Goal: Check status: Check status

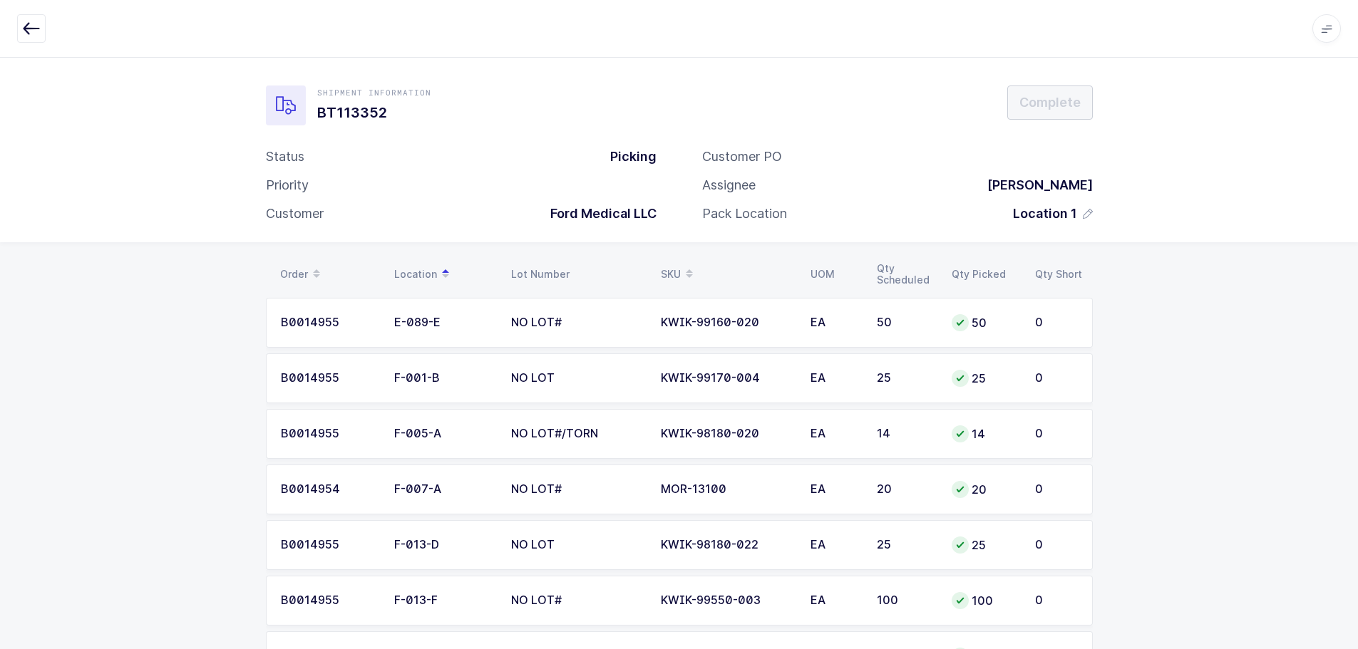
scroll to position [3458, 0]
click at [40, 25] on button "button" at bounding box center [31, 28] width 29 height 29
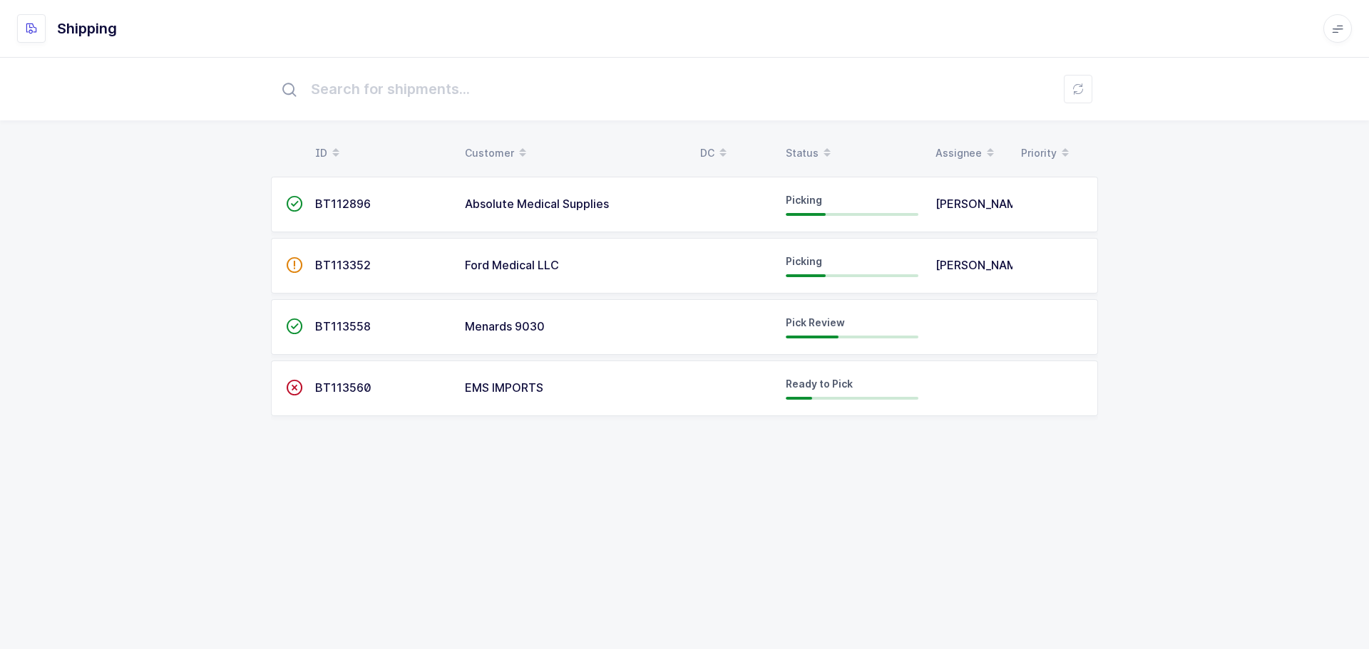
click at [308, 314] on td "BT113558" at bounding box center [382, 327] width 150 height 56
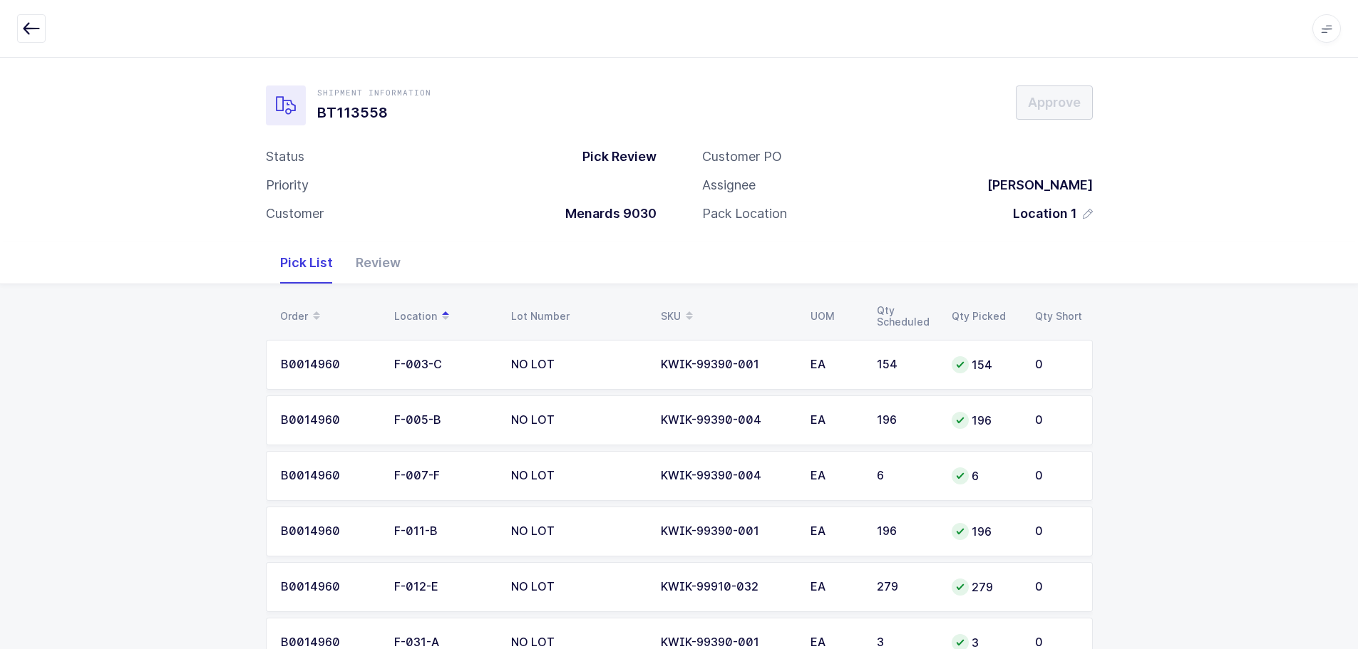
click at [379, 267] on div "Review" at bounding box center [378, 262] width 68 height 41
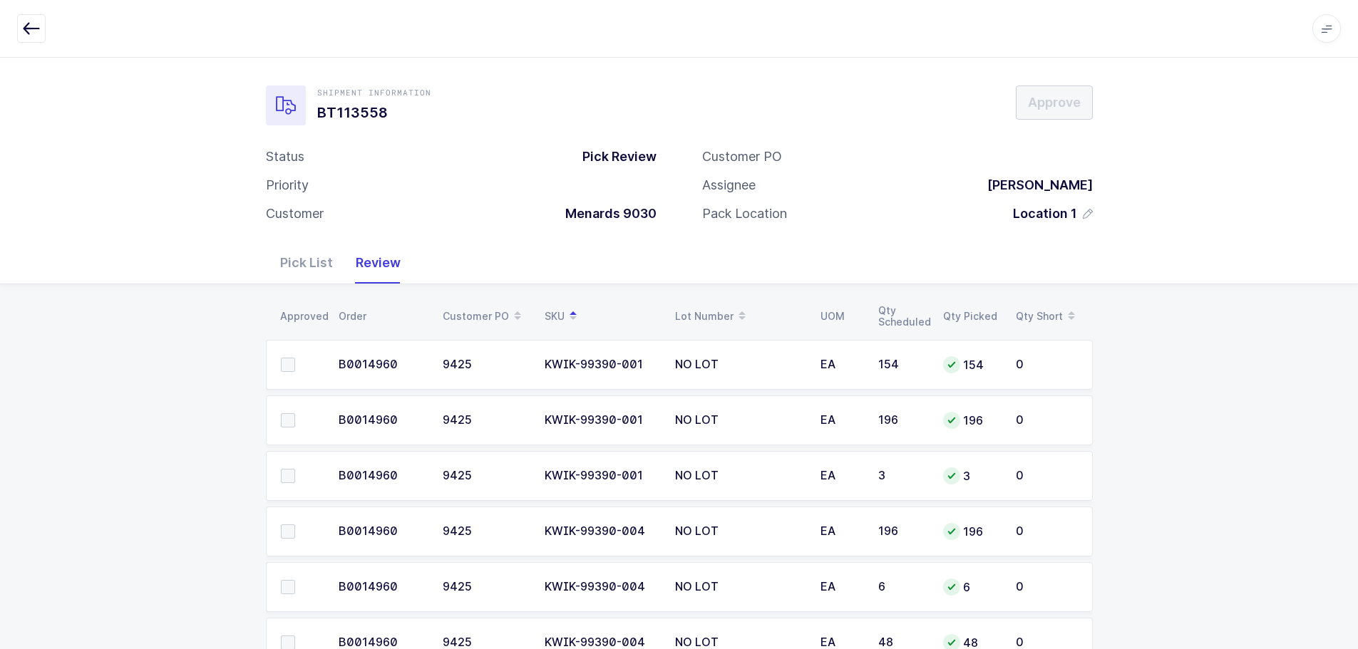
click at [24, 31] on icon "button" at bounding box center [31, 28] width 17 height 17
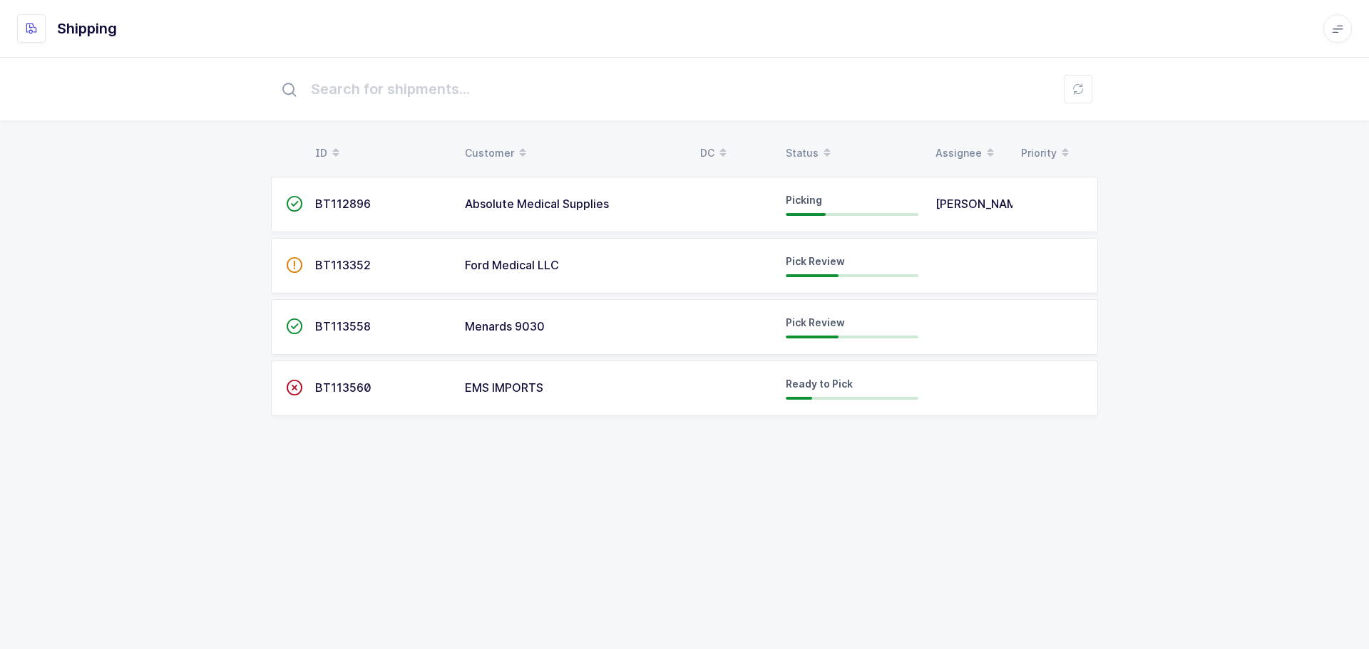
click at [539, 260] on span "Ford Medical LLC" at bounding box center [512, 265] width 94 height 14
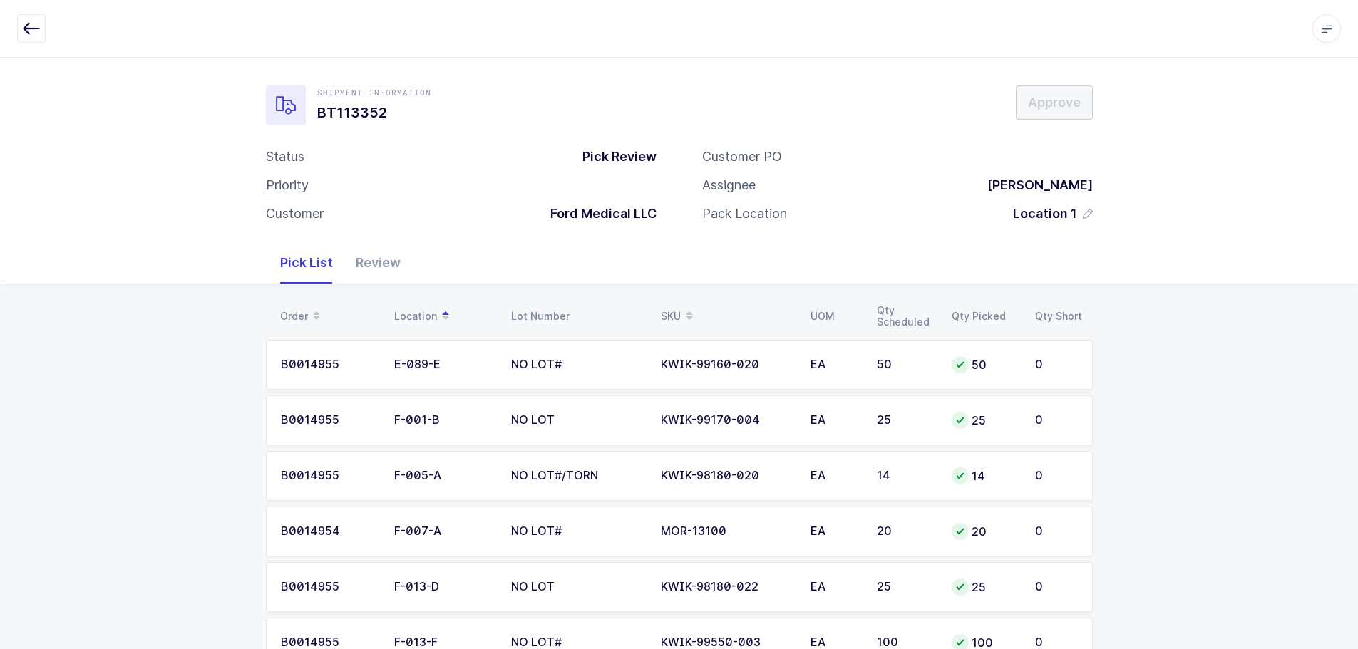
click at [385, 259] on div "Review" at bounding box center [378, 262] width 68 height 41
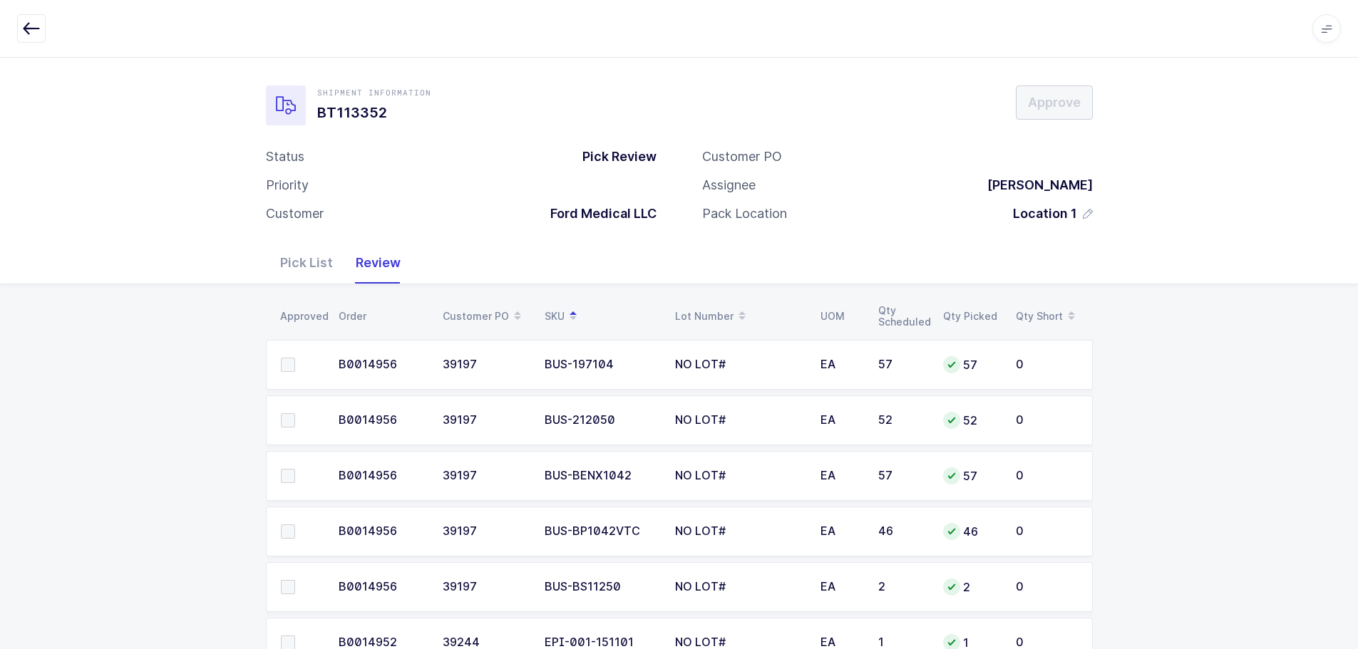
click at [284, 365] on span at bounding box center [288, 365] width 14 height 14
click at [295, 358] on input "checkbox" at bounding box center [295, 358] width 0 height 0
click at [284, 420] on span at bounding box center [288, 420] width 14 height 14
click at [295, 413] on input "checkbox" at bounding box center [295, 413] width 0 height 0
click at [286, 460] on td at bounding box center [298, 476] width 64 height 50
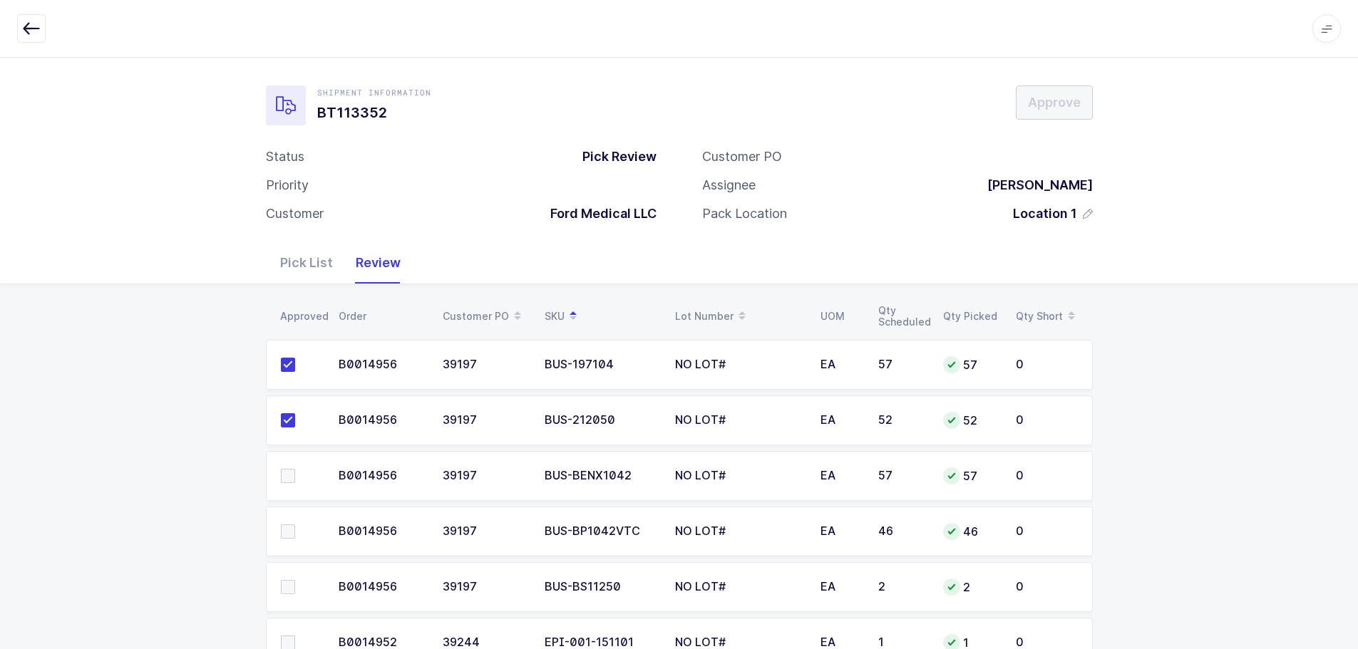
click at [285, 475] on span at bounding box center [288, 476] width 14 height 14
click at [295, 469] on input "checkbox" at bounding box center [295, 469] width 0 height 0
click at [283, 534] on span at bounding box center [288, 532] width 14 height 14
click at [295, 525] on input "checkbox" at bounding box center [295, 525] width 0 height 0
click at [292, 585] on span at bounding box center [288, 587] width 14 height 14
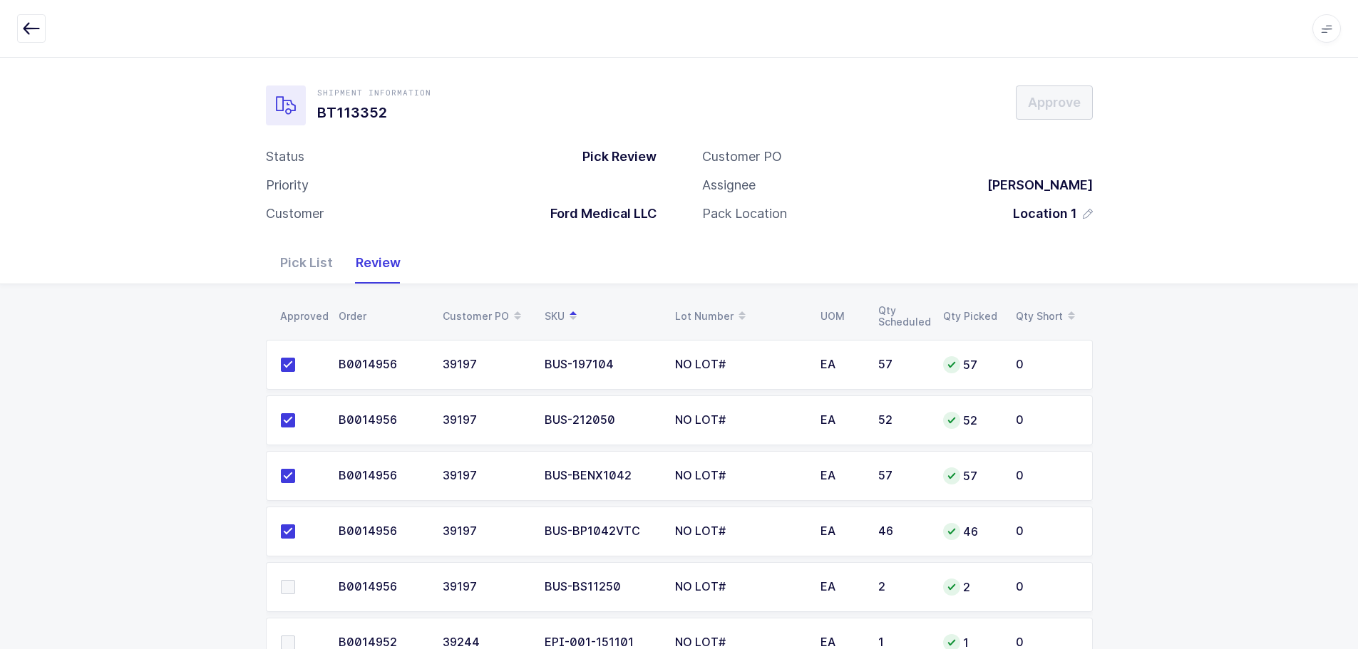
click at [295, 580] on input "checkbox" at bounding box center [295, 580] width 0 height 0
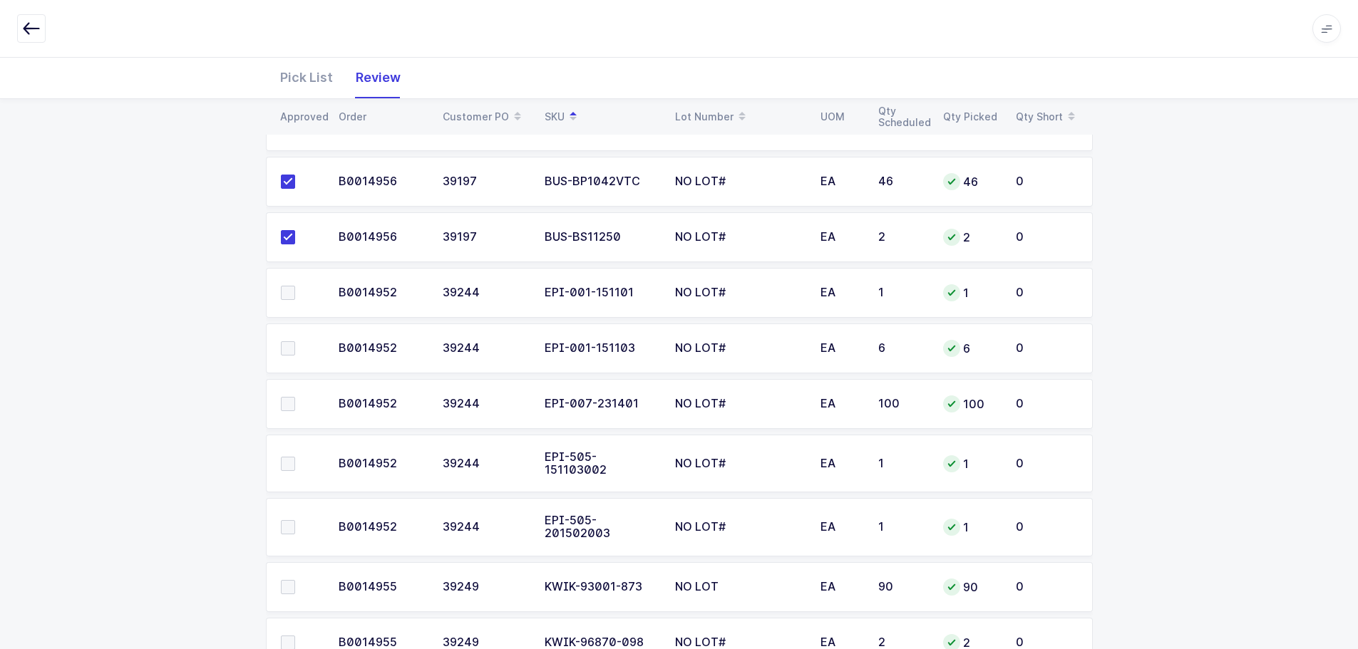
scroll to position [356, 0]
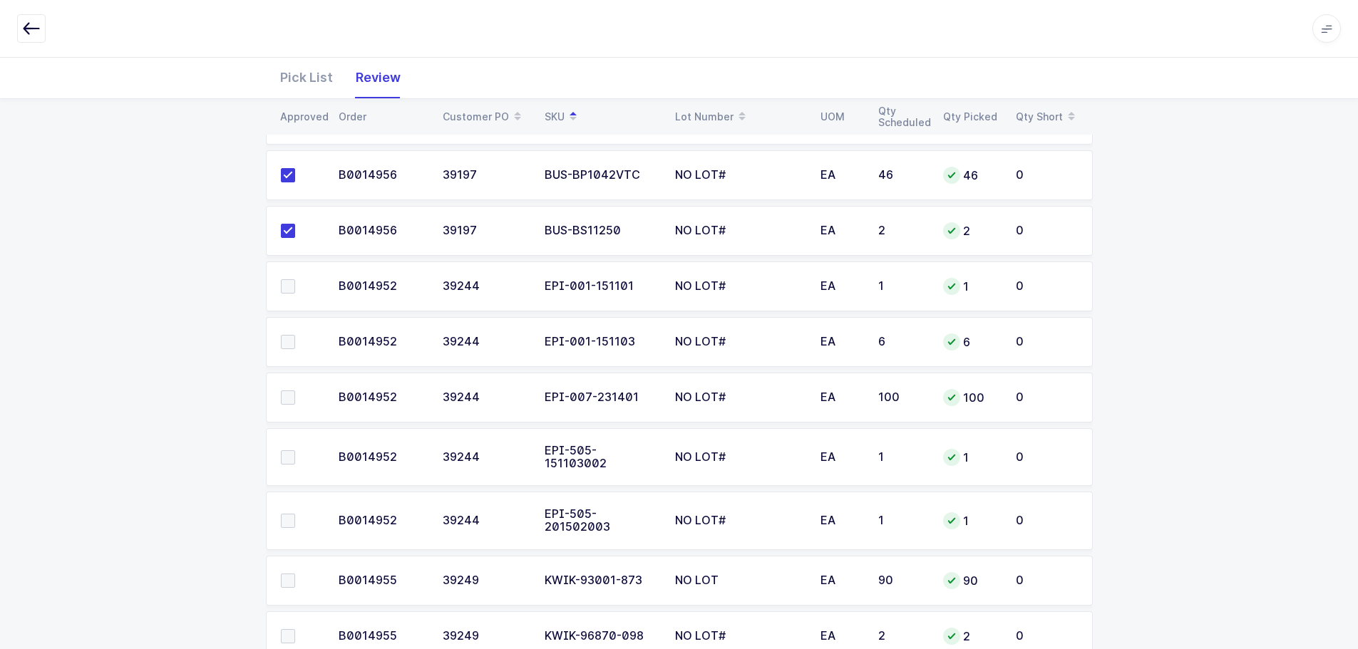
click at [295, 283] on label at bounding box center [301, 286] width 41 height 14
click at [295, 279] on input "checkbox" at bounding box center [295, 279] width 0 height 0
click at [284, 341] on span at bounding box center [288, 342] width 14 height 14
click at [295, 335] on input "checkbox" at bounding box center [295, 335] width 0 height 0
click at [285, 392] on span at bounding box center [288, 398] width 14 height 14
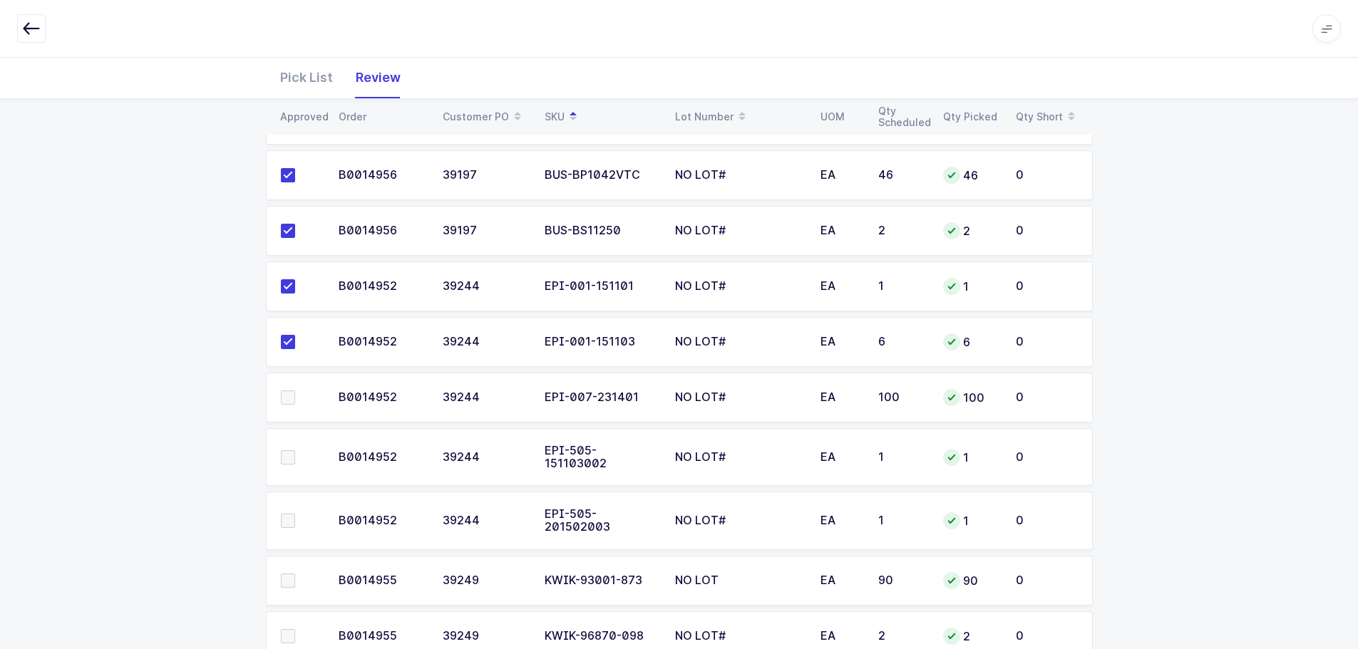
click at [295, 391] on input "checkbox" at bounding box center [295, 391] width 0 height 0
click at [283, 451] on span at bounding box center [288, 458] width 14 height 14
click at [295, 451] on input "checkbox" at bounding box center [295, 451] width 0 height 0
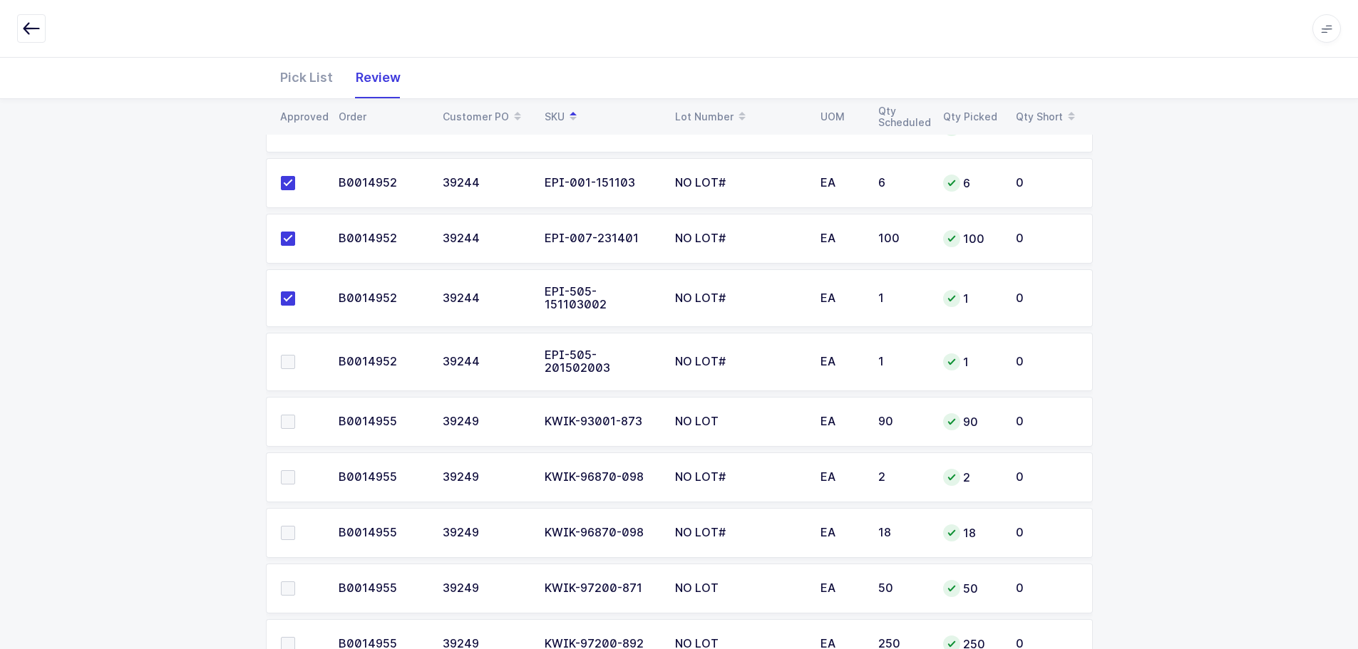
scroll to position [499, 0]
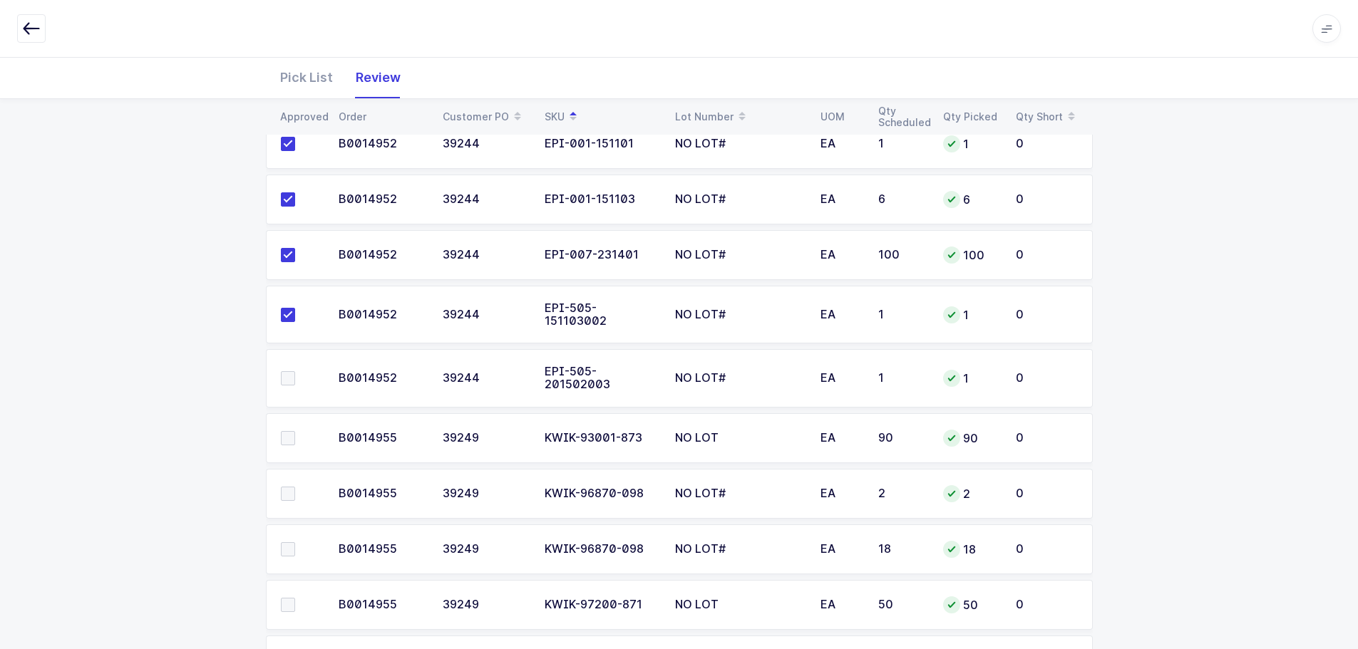
click at [283, 371] on span at bounding box center [288, 378] width 14 height 14
click at [295, 371] on input "checkbox" at bounding box center [295, 371] width 0 height 0
click at [292, 434] on span at bounding box center [288, 438] width 14 height 14
click at [295, 431] on input "checkbox" at bounding box center [295, 431] width 0 height 0
click at [288, 490] on span at bounding box center [288, 494] width 14 height 14
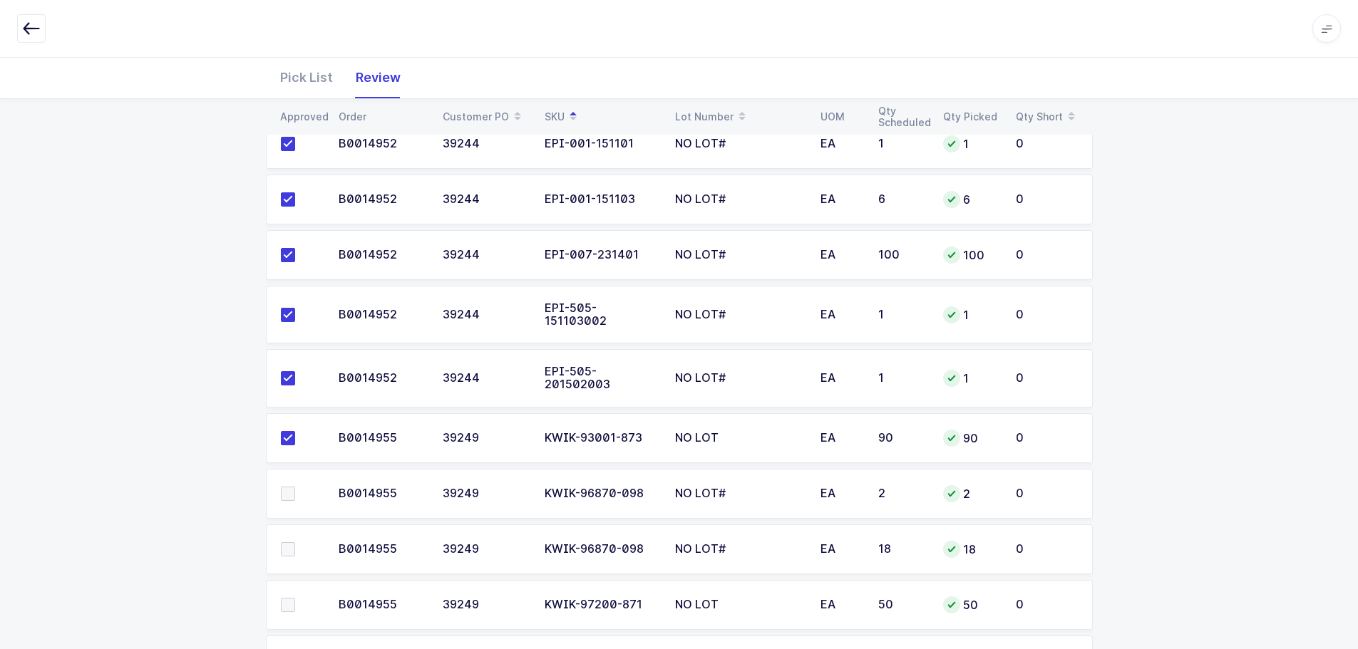
click at [295, 487] on input "checkbox" at bounding box center [295, 487] width 0 height 0
click at [284, 534] on td at bounding box center [298, 550] width 64 height 50
click at [287, 545] on span at bounding box center [288, 549] width 14 height 14
click at [295, 542] on input "checkbox" at bounding box center [295, 542] width 0 height 0
click at [283, 599] on span at bounding box center [288, 605] width 14 height 14
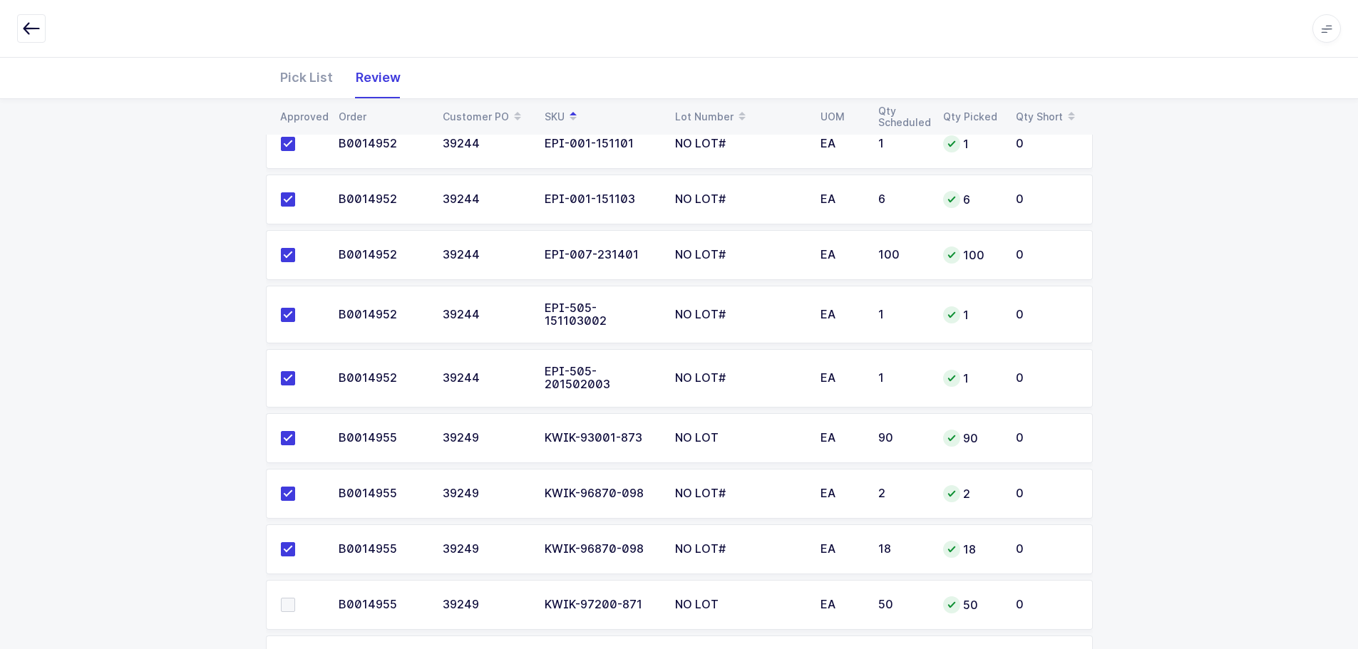
click at [295, 598] on input "checkbox" at bounding box center [295, 598] width 0 height 0
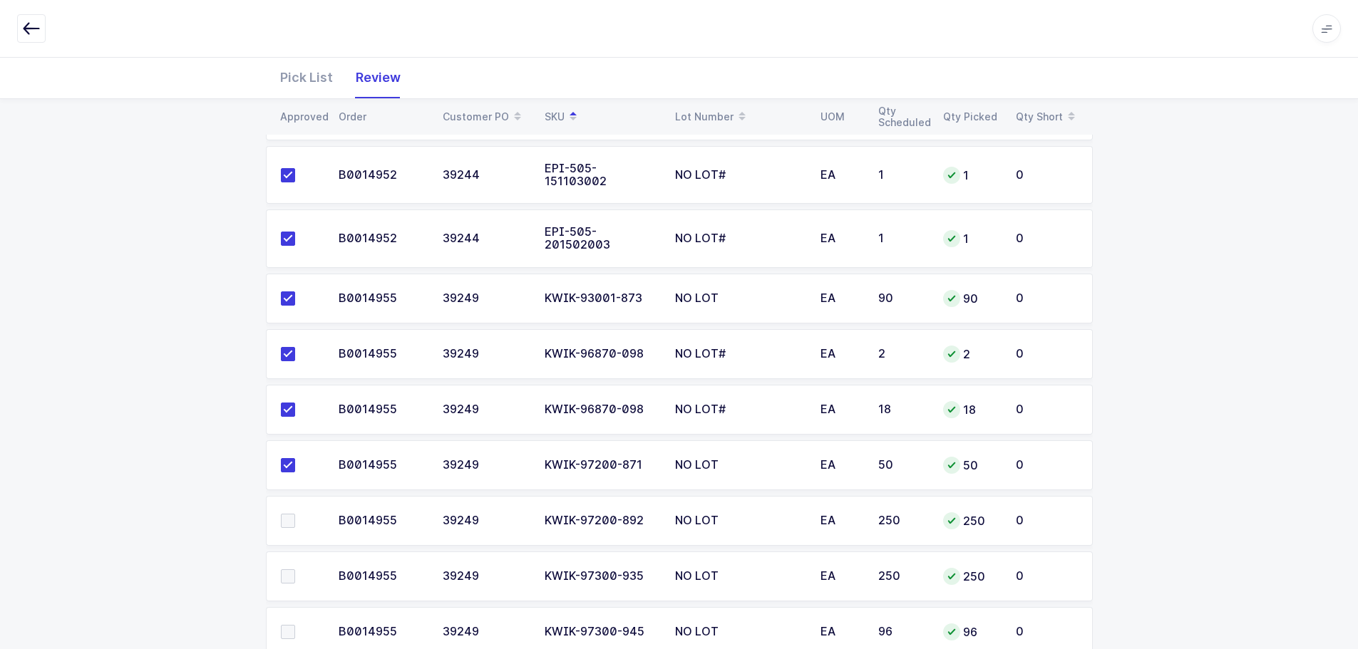
scroll to position [642, 0]
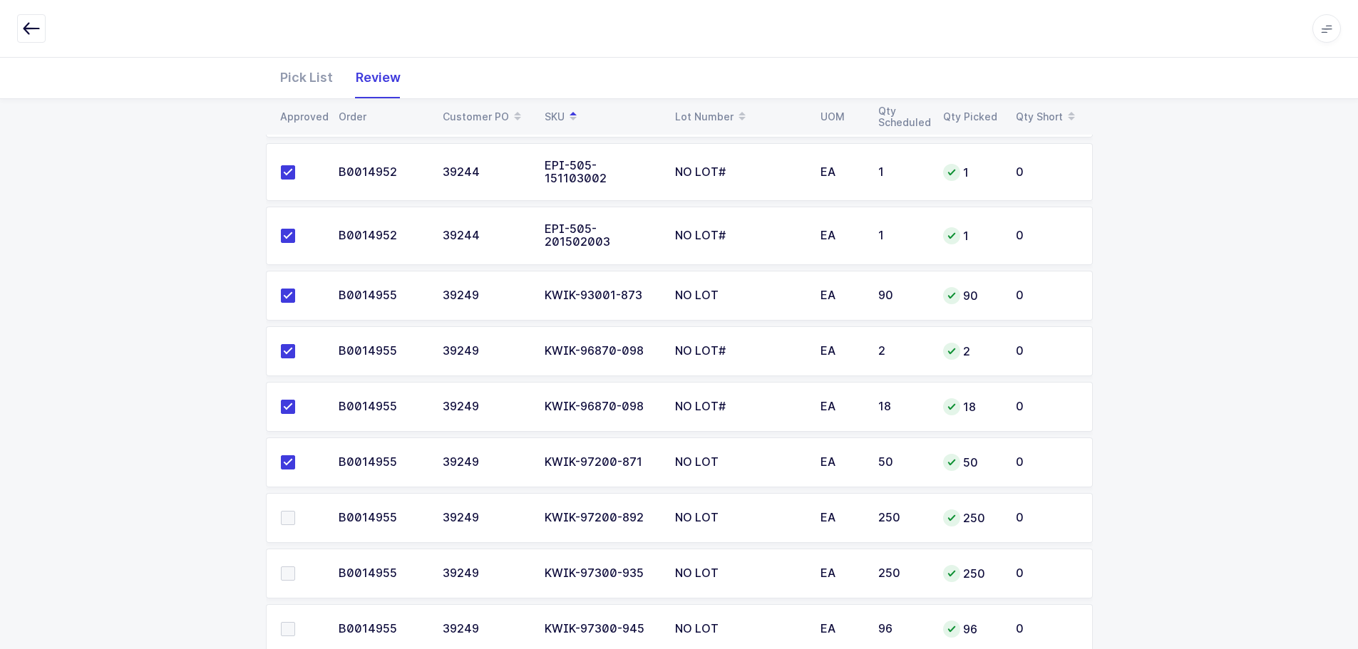
click at [282, 514] on span at bounding box center [288, 518] width 14 height 14
click at [295, 511] on input "checkbox" at bounding box center [295, 511] width 0 height 0
click at [285, 569] on span at bounding box center [288, 574] width 14 height 14
click at [295, 567] on input "checkbox" at bounding box center [295, 567] width 0 height 0
click at [288, 624] on span at bounding box center [288, 629] width 14 height 14
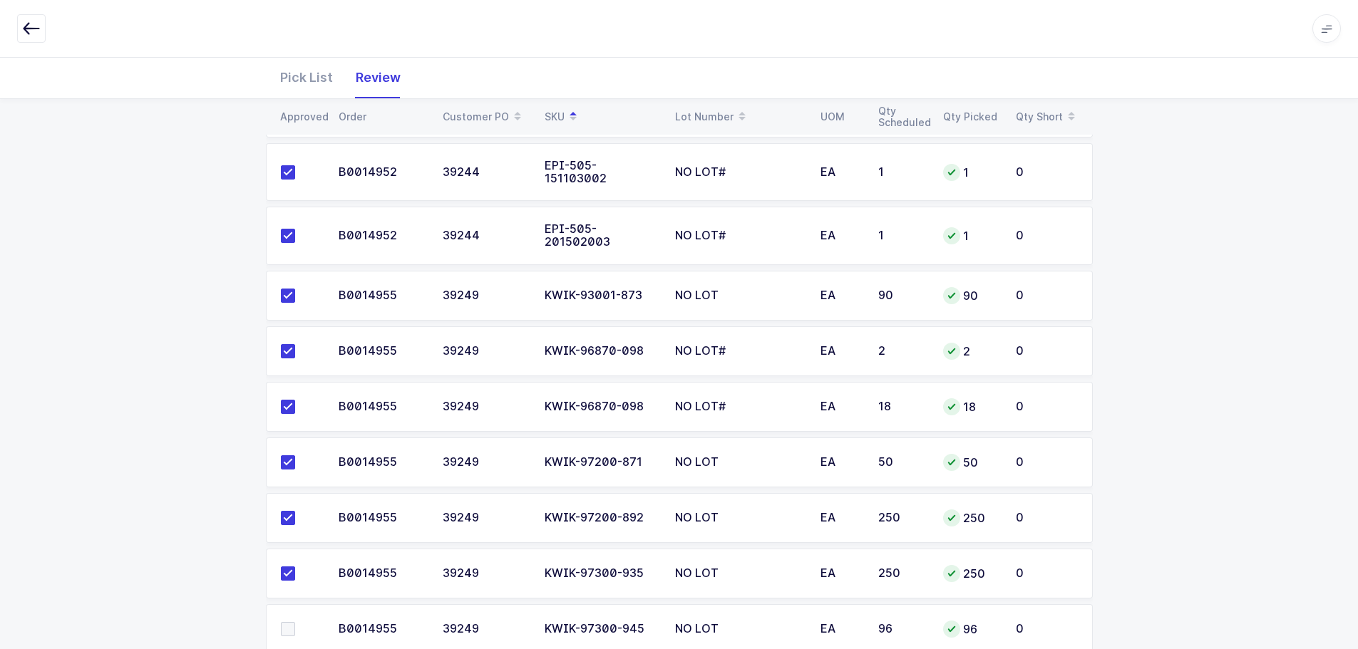
click at [295, 622] on input "checkbox" at bounding box center [295, 622] width 0 height 0
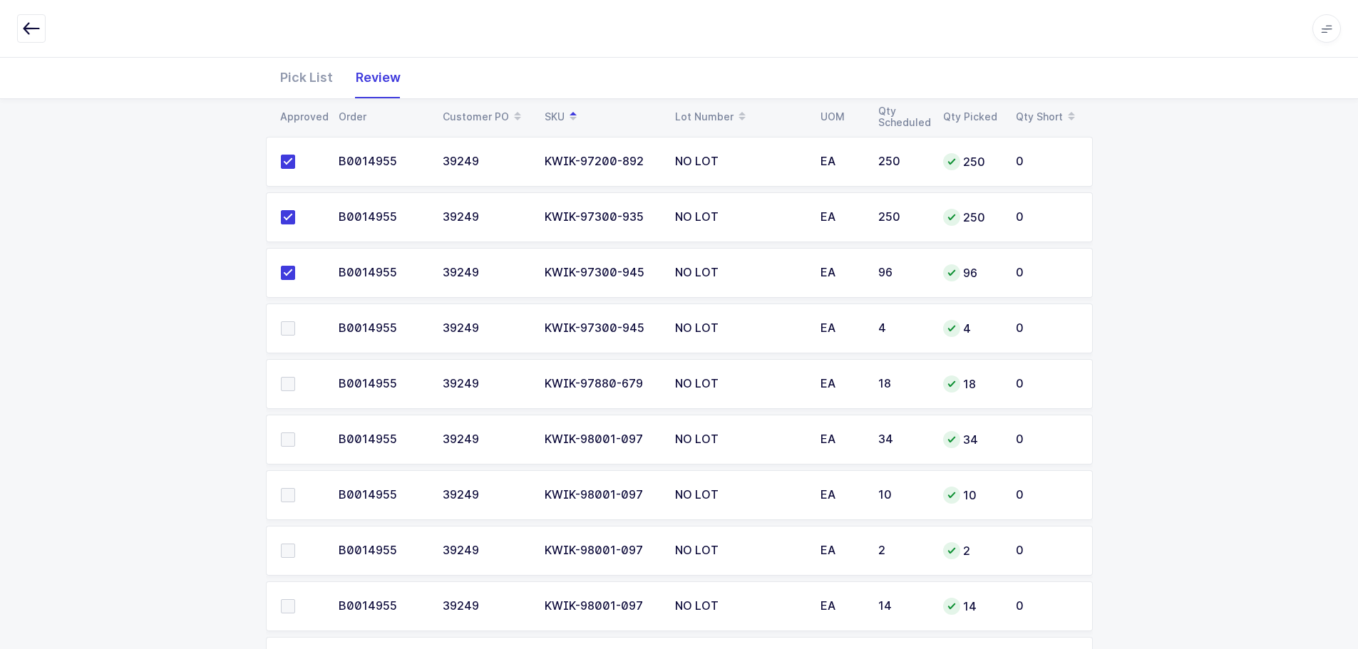
scroll to position [927, 0]
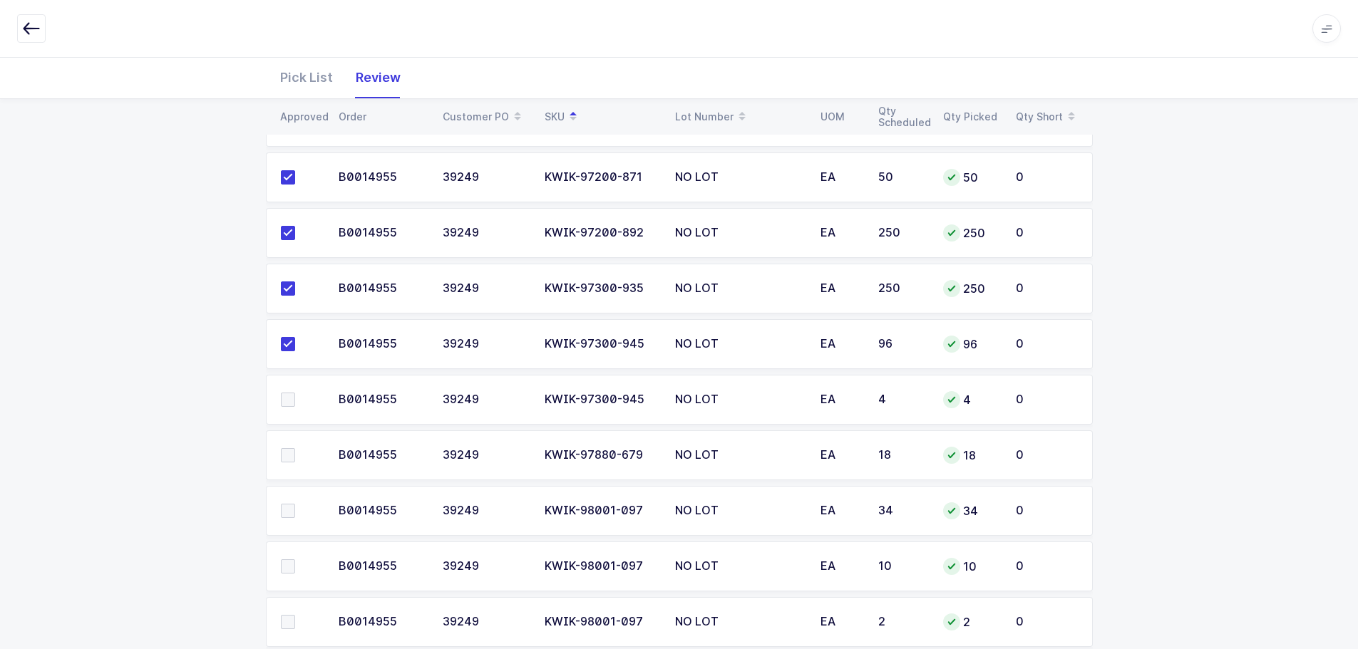
click at [288, 393] on span at bounding box center [288, 400] width 14 height 14
click at [295, 393] on input "checkbox" at bounding box center [295, 393] width 0 height 0
click at [287, 436] on td at bounding box center [298, 456] width 64 height 50
click at [287, 448] on span at bounding box center [288, 455] width 14 height 14
click at [295, 448] on input "checkbox" at bounding box center [295, 448] width 0 height 0
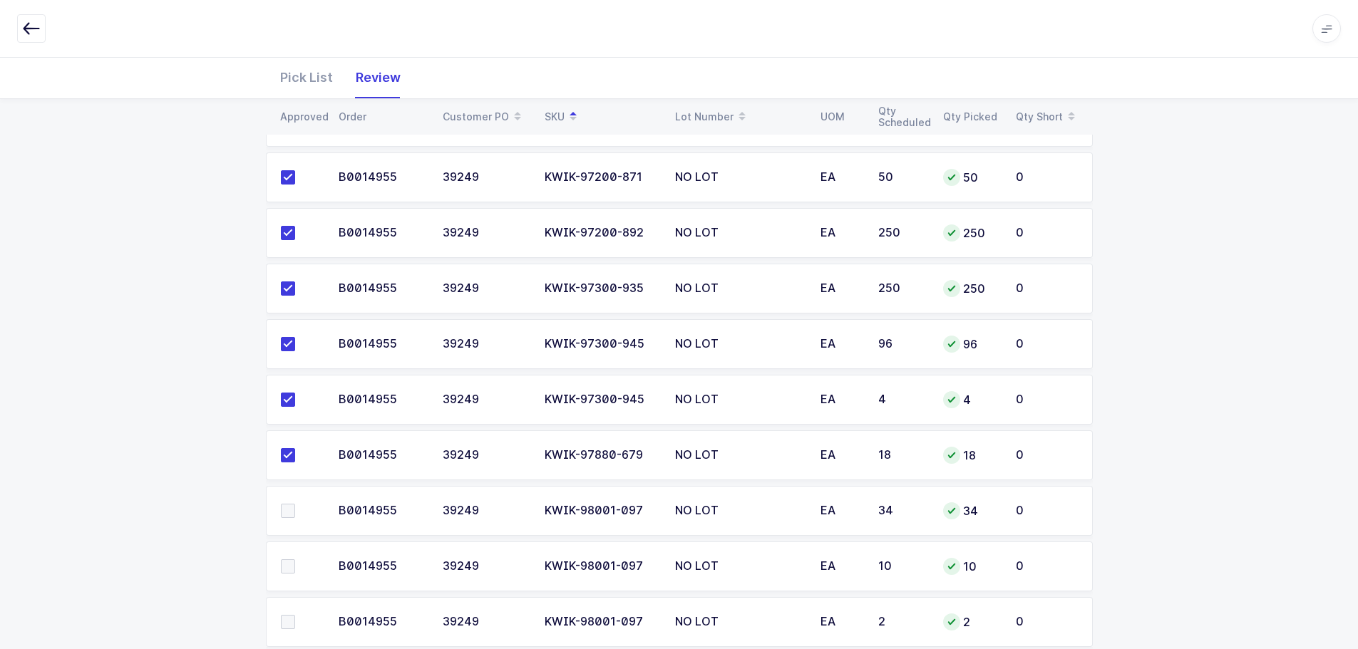
click at [288, 504] on span at bounding box center [288, 511] width 14 height 14
click at [295, 504] on input "checkbox" at bounding box center [295, 504] width 0 height 0
click at [285, 560] on span at bounding box center [288, 567] width 14 height 14
click at [295, 560] on input "checkbox" at bounding box center [295, 560] width 0 height 0
click at [287, 624] on td at bounding box center [298, 622] width 64 height 50
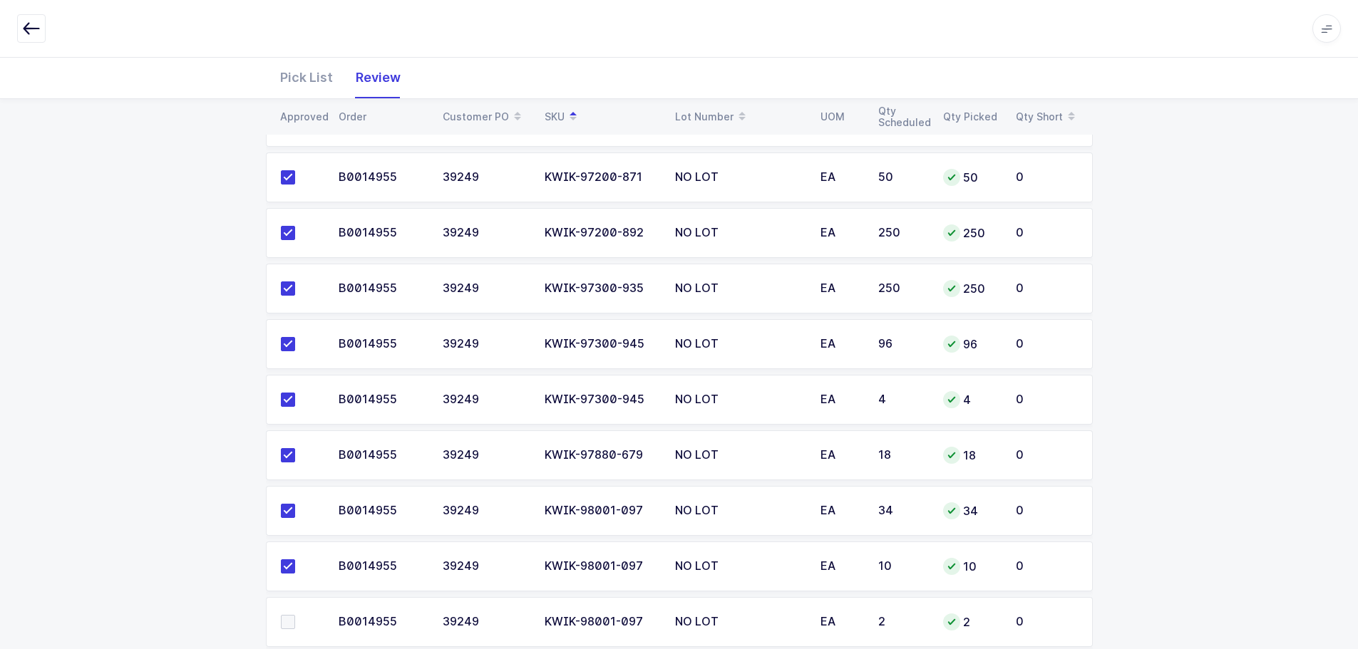
click at [287, 618] on span at bounding box center [288, 622] width 14 height 14
click at [295, 615] on input "checkbox" at bounding box center [295, 615] width 0 height 0
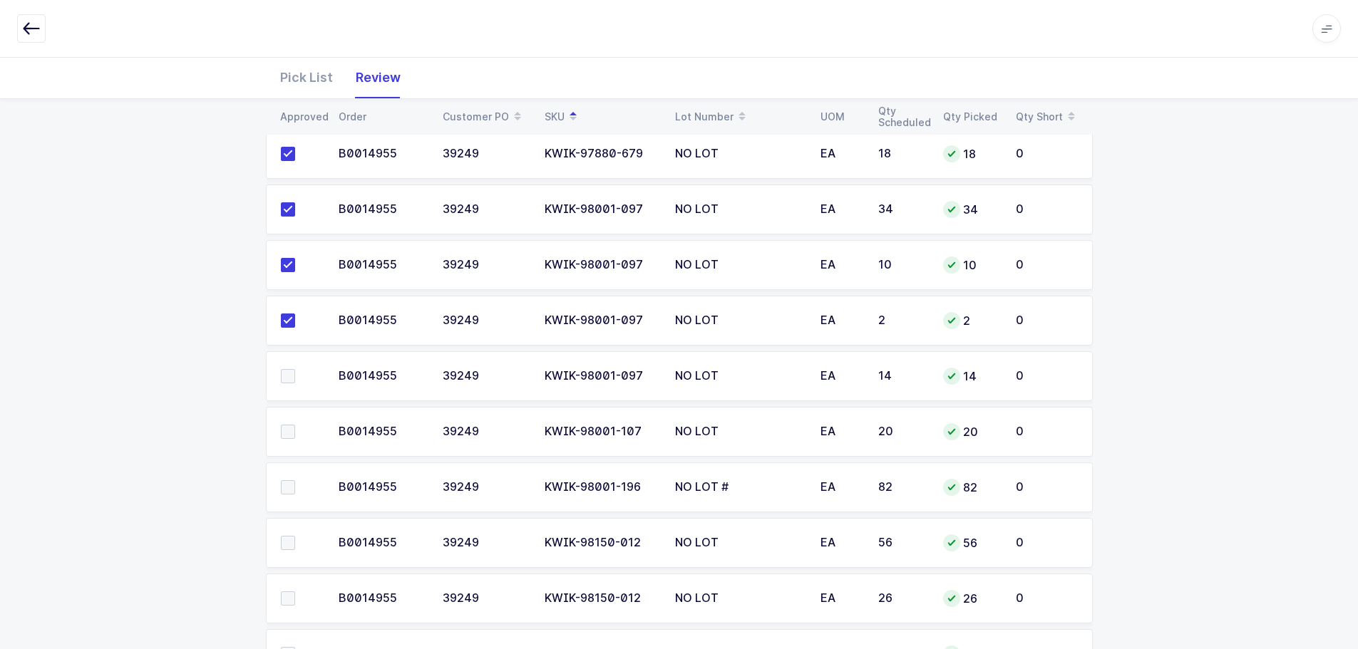
scroll to position [1212, 0]
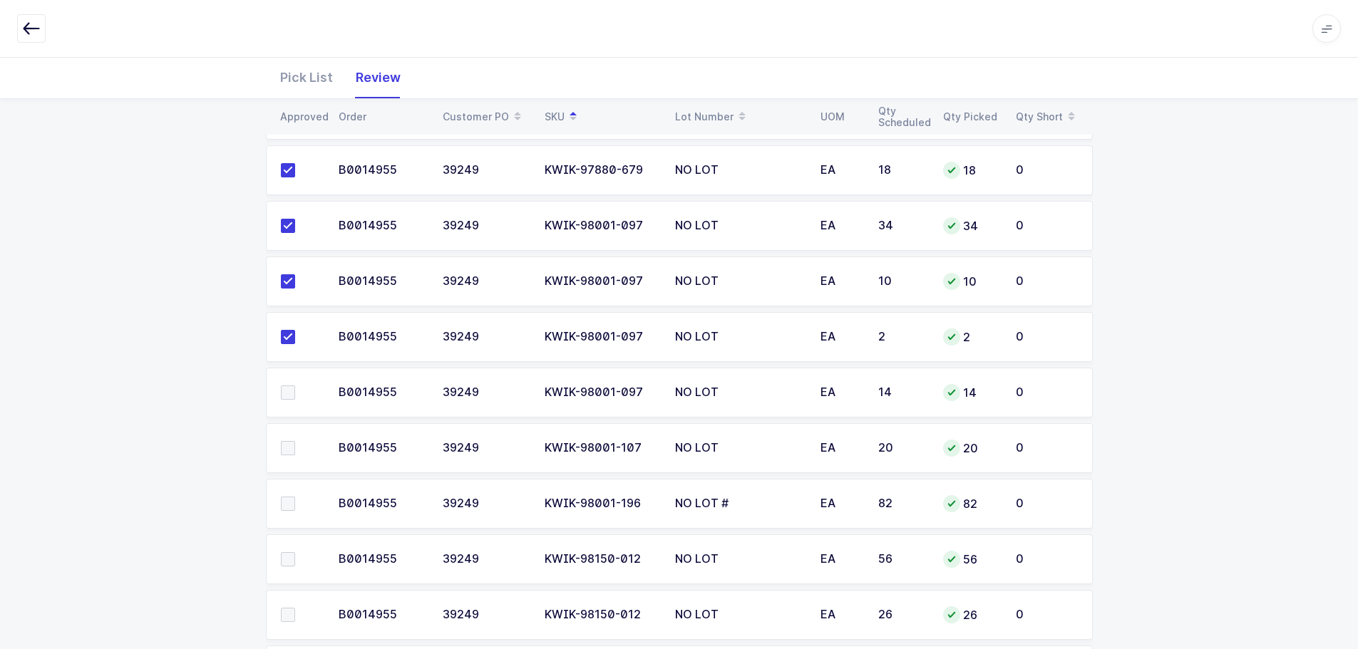
click at [290, 390] on span at bounding box center [288, 393] width 14 height 14
click at [295, 386] on input "checkbox" at bounding box center [295, 386] width 0 height 0
click at [288, 443] on span at bounding box center [288, 448] width 14 height 14
click at [295, 441] on input "checkbox" at bounding box center [295, 441] width 0 height 0
click at [288, 497] on span at bounding box center [288, 504] width 14 height 14
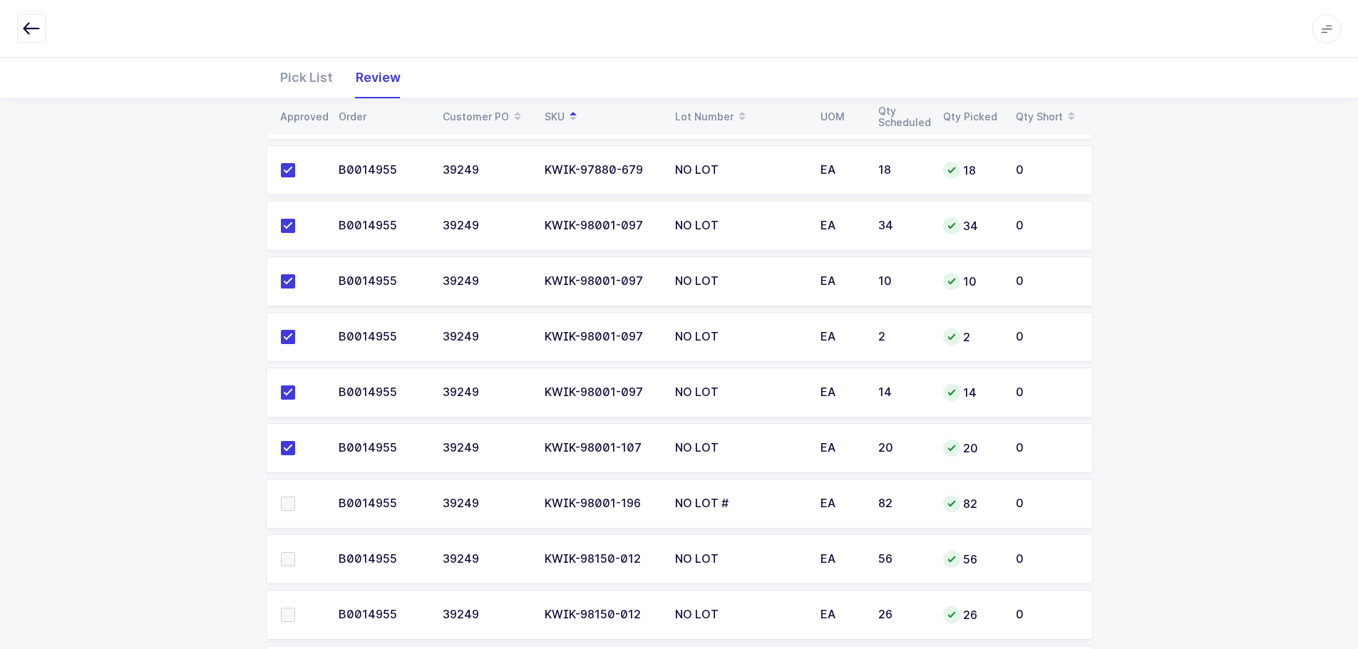
click at [295, 497] on input "checkbox" at bounding box center [295, 497] width 0 height 0
click at [287, 557] on span at bounding box center [288, 559] width 14 height 14
click at [295, 552] on input "checkbox" at bounding box center [295, 552] width 0 height 0
click at [289, 613] on span at bounding box center [288, 615] width 14 height 14
click at [295, 608] on input "checkbox" at bounding box center [295, 608] width 0 height 0
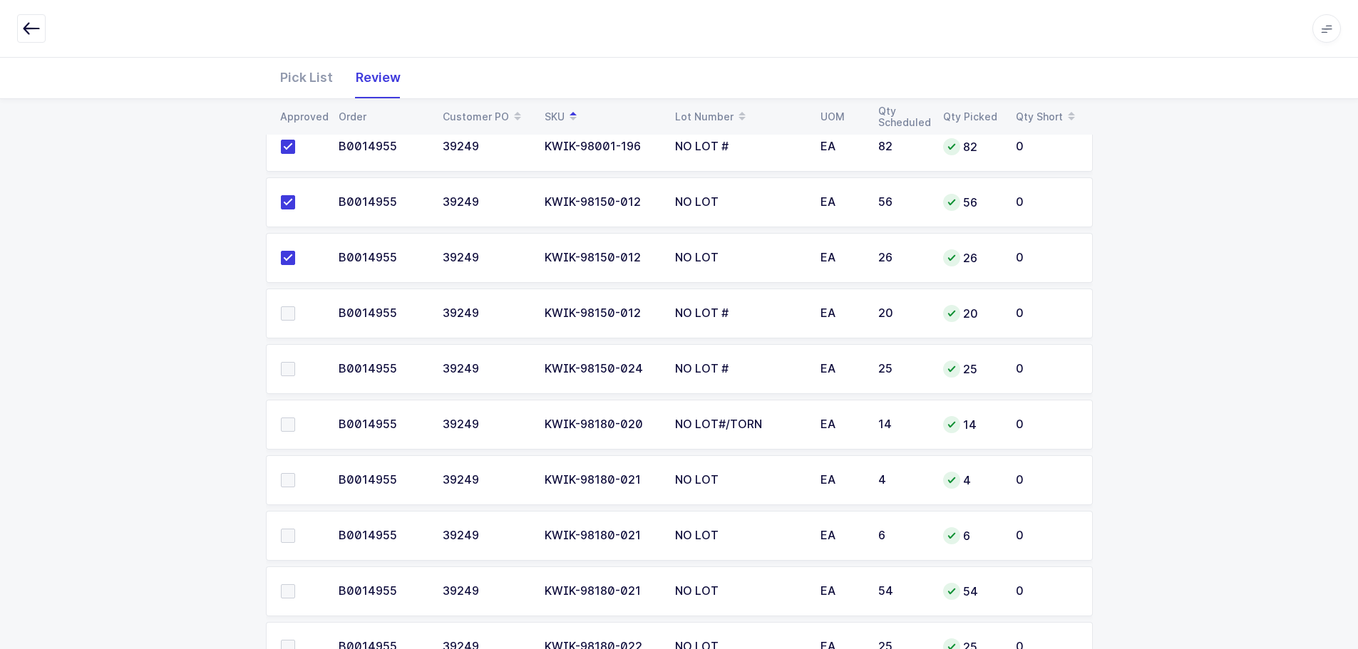
scroll to position [1568, 0]
click at [289, 307] on span at bounding box center [288, 314] width 14 height 14
click at [295, 307] on input "checkbox" at bounding box center [295, 307] width 0 height 0
click at [292, 363] on span at bounding box center [288, 370] width 14 height 14
click at [295, 363] on input "checkbox" at bounding box center [295, 363] width 0 height 0
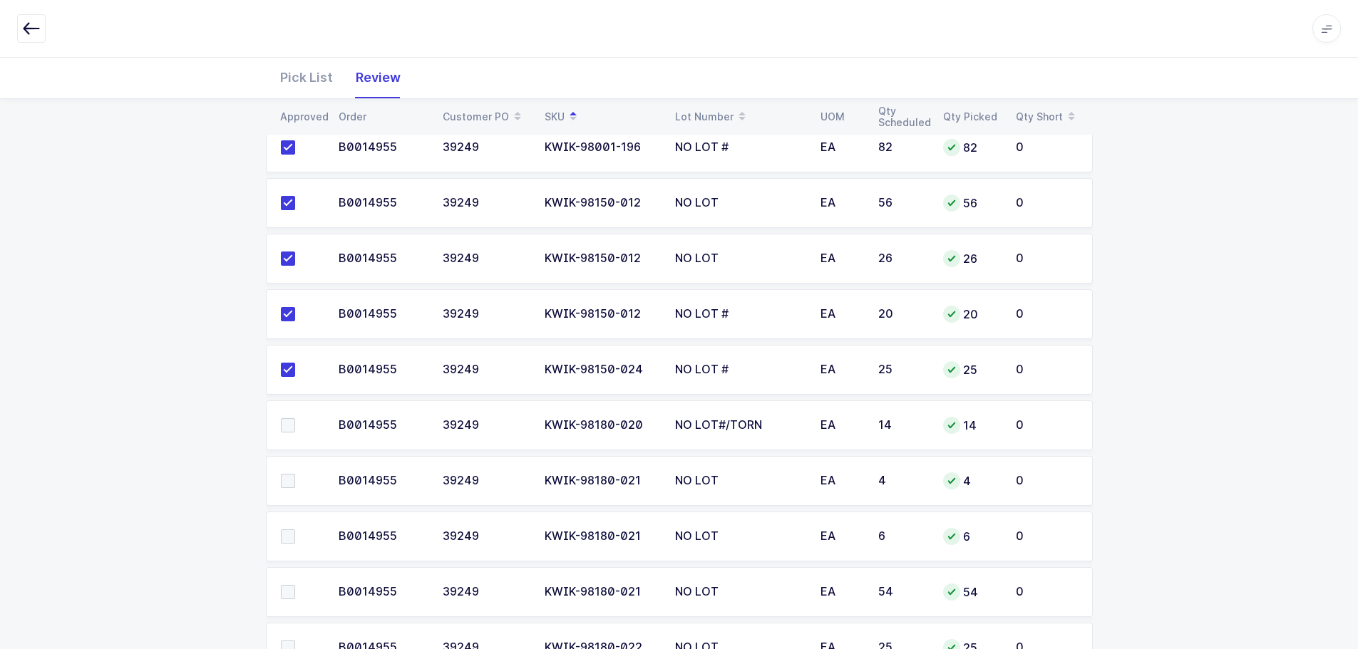
click at [291, 405] on td at bounding box center [298, 426] width 64 height 50
click at [289, 418] on span at bounding box center [288, 425] width 14 height 14
click at [295, 418] on input "checkbox" at bounding box center [295, 418] width 0 height 0
click at [288, 474] on span at bounding box center [288, 481] width 14 height 14
click at [295, 474] on input "checkbox" at bounding box center [295, 474] width 0 height 0
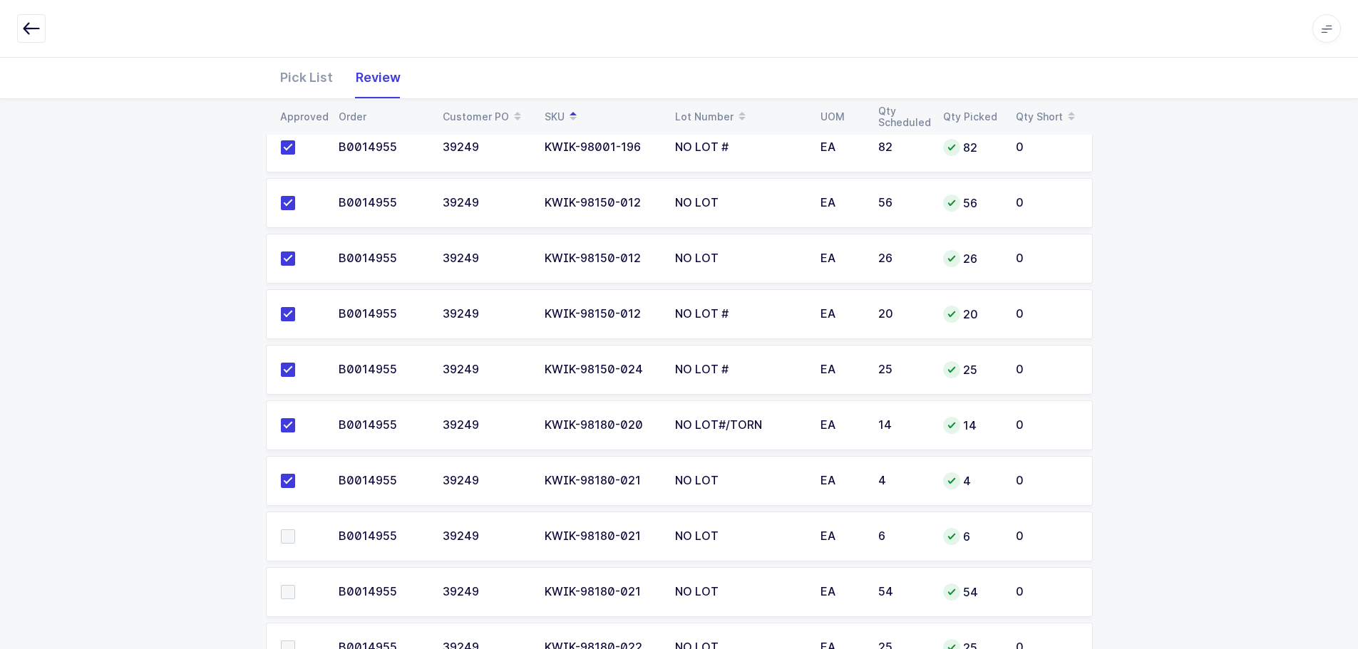
click at [285, 530] on span at bounding box center [288, 537] width 14 height 14
click at [295, 530] on input "checkbox" at bounding box center [295, 530] width 0 height 0
click at [286, 587] on span at bounding box center [288, 592] width 14 height 14
click at [295, 585] on input "checkbox" at bounding box center [295, 585] width 0 height 0
click at [283, 641] on span at bounding box center [288, 648] width 14 height 14
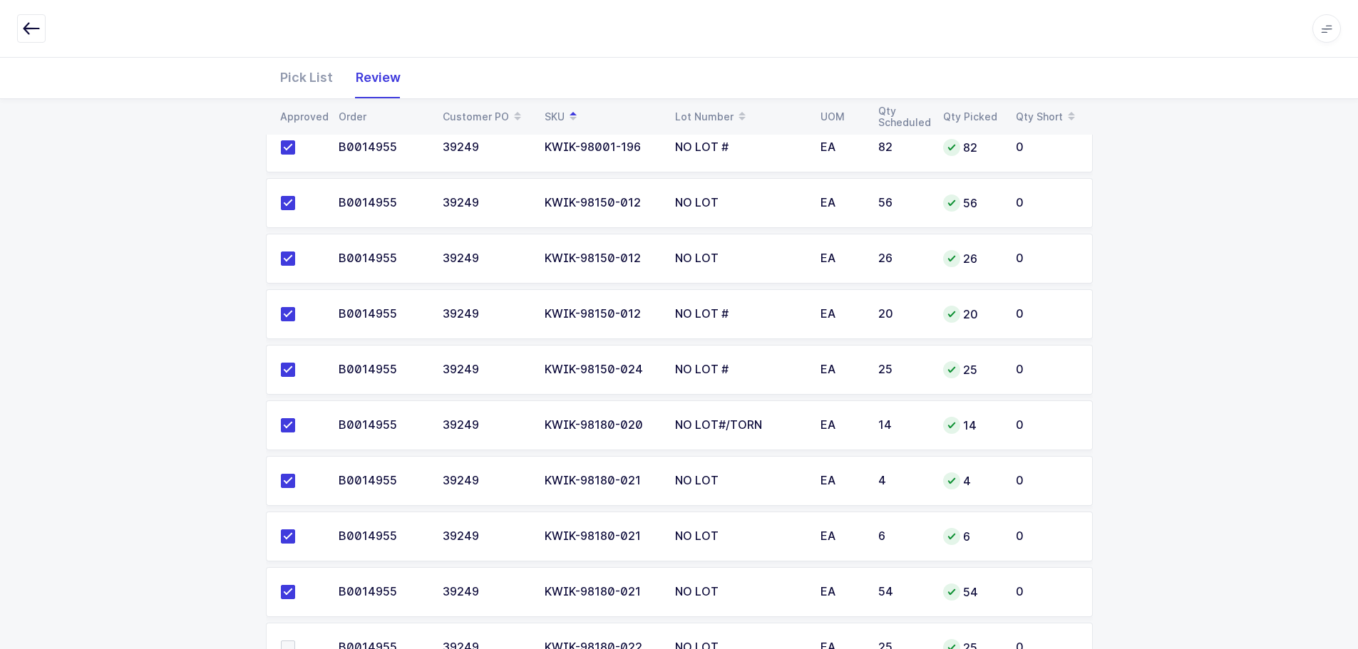
click at [295, 641] on input "checkbox" at bounding box center [295, 641] width 0 height 0
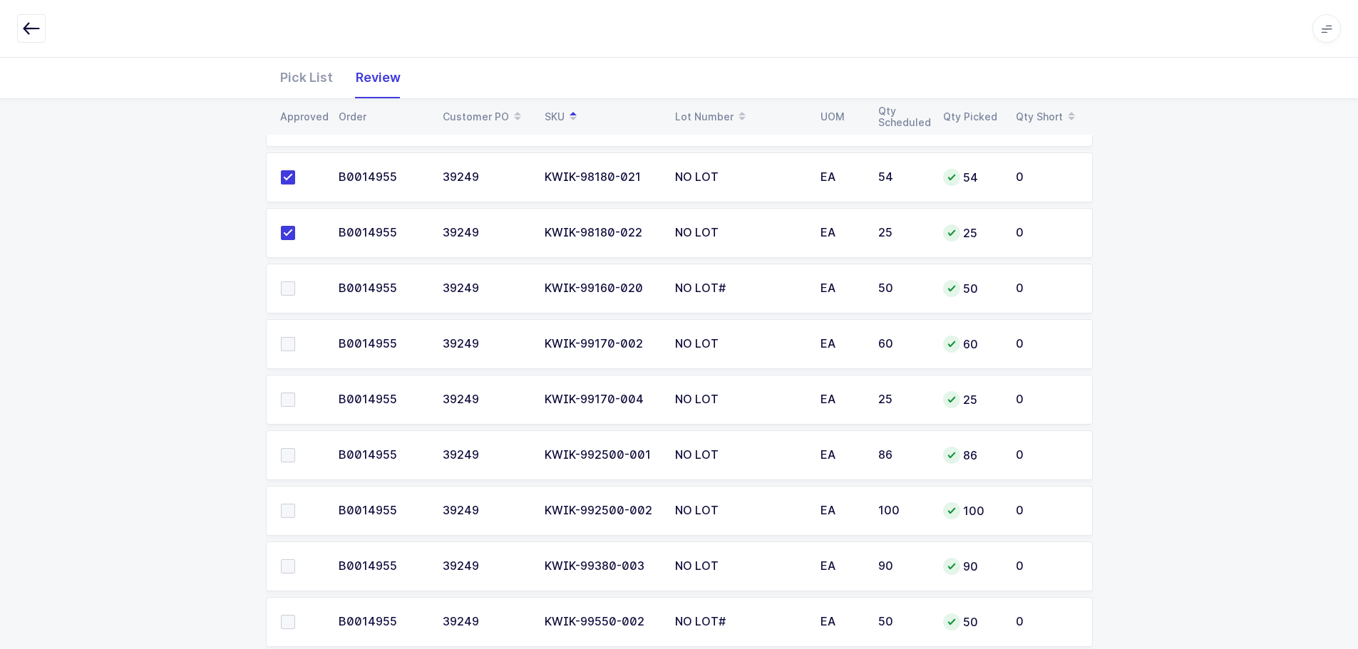
scroll to position [1996, 0]
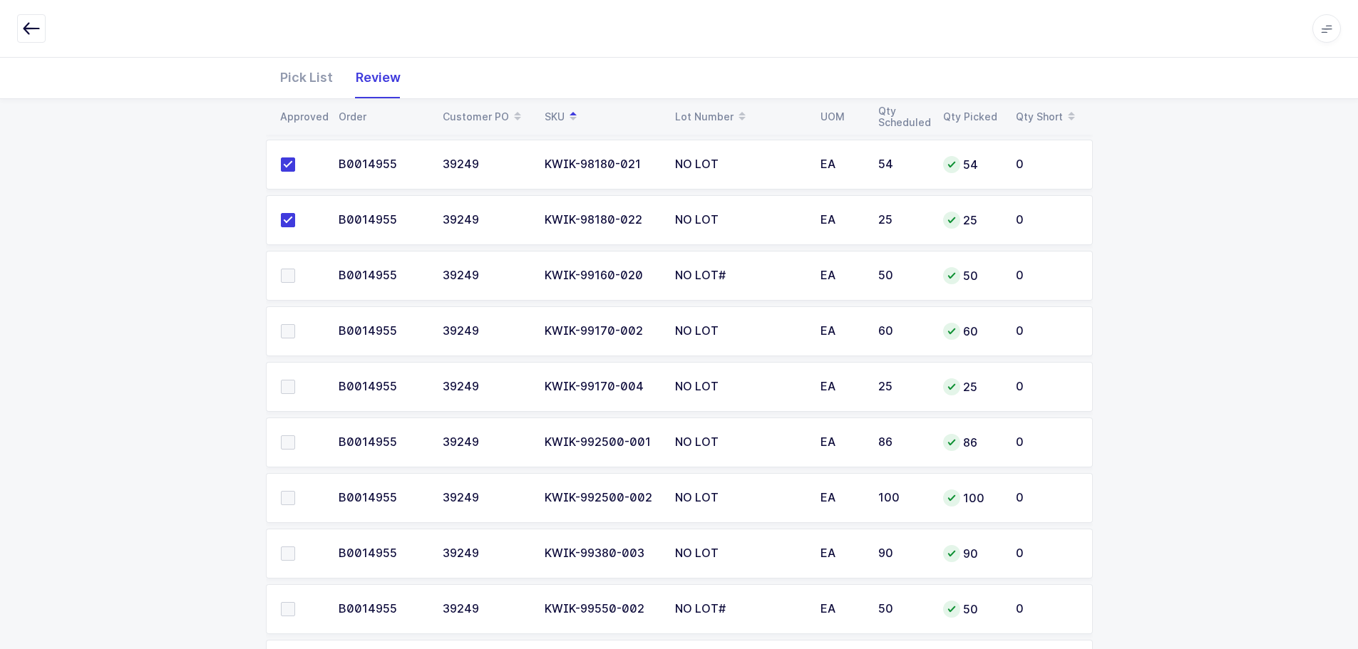
click at [289, 269] on span at bounding box center [288, 276] width 14 height 14
click at [295, 269] on input "checkbox" at bounding box center [295, 269] width 0 height 0
click at [287, 324] on span at bounding box center [288, 331] width 14 height 14
click at [295, 324] on input "checkbox" at bounding box center [295, 324] width 0 height 0
click at [286, 380] on span at bounding box center [288, 387] width 14 height 14
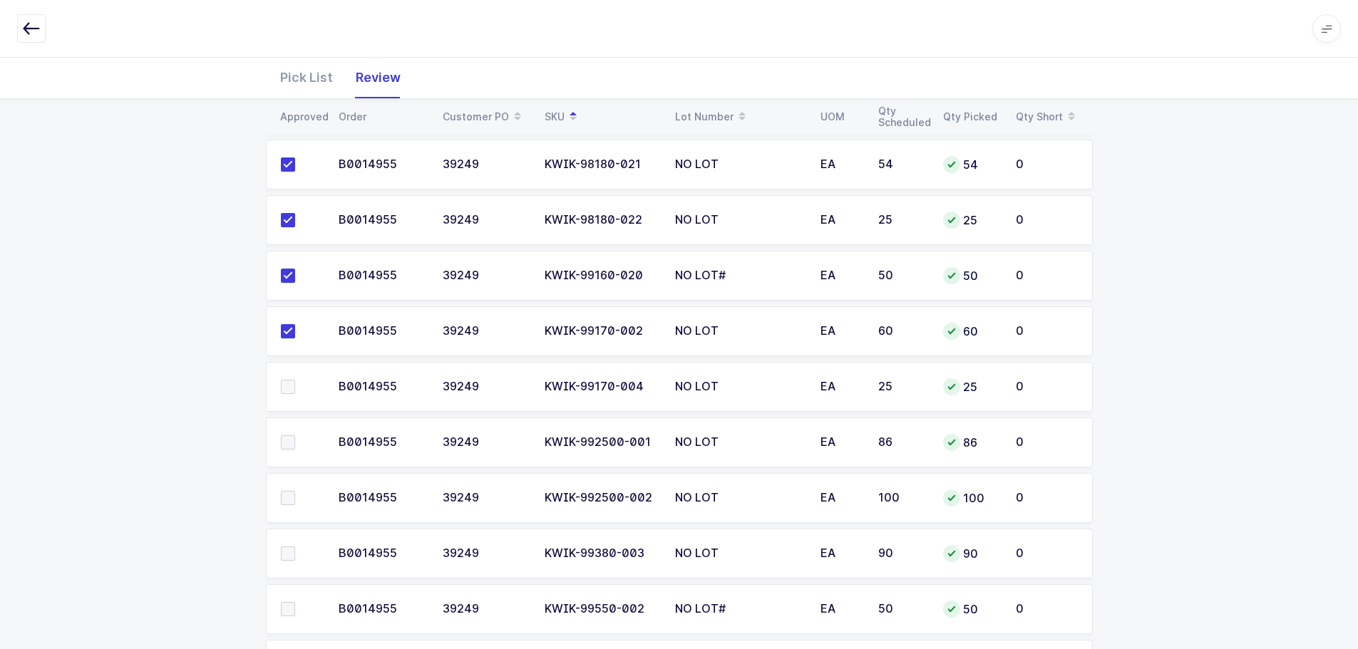
click at [295, 380] on input "checkbox" at bounding box center [295, 380] width 0 height 0
click at [289, 436] on span at bounding box center [288, 443] width 14 height 14
click at [295, 436] on input "checkbox" at bounding box center [295, 436] width 0 height 0
drag, startPoint x: 289, startPoint y: 488, endPoint x: 286, endPoint y: 525, distance: 37.2
click at [289, 491] on span at bounding box center [288, 498] width 14 height 14
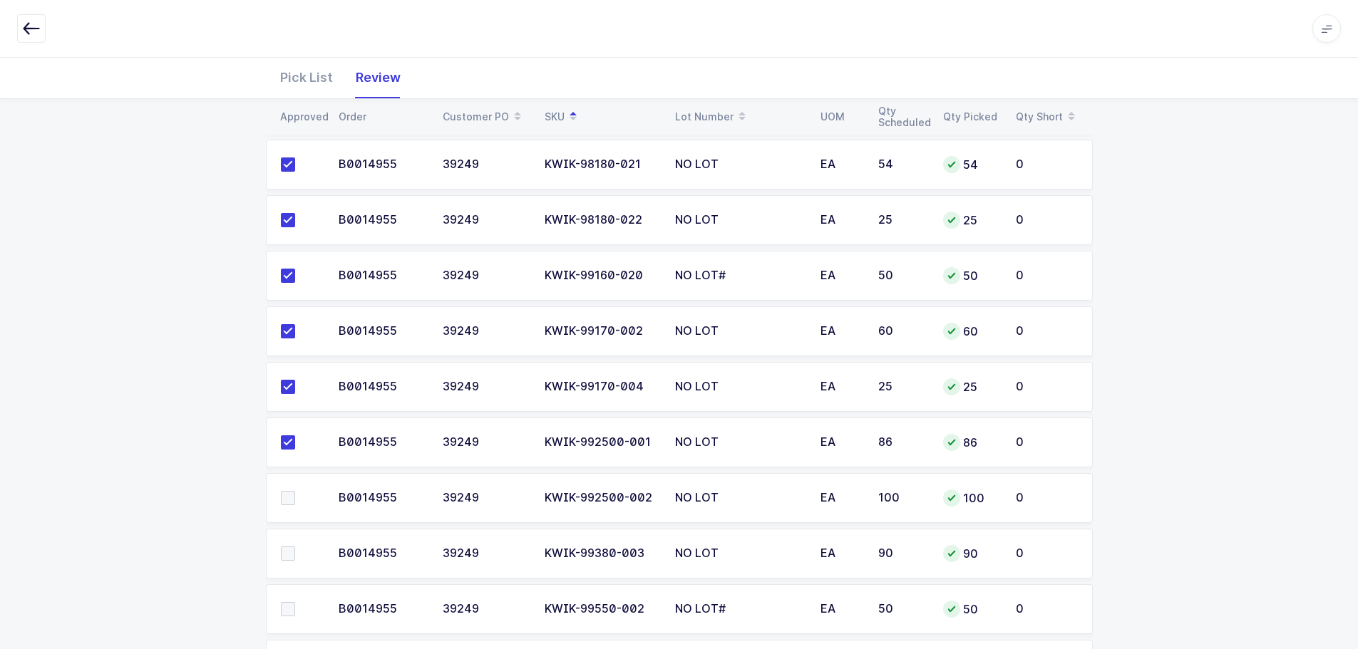
click at [295, 491] on input "checkbox" at bounding box center [295, 491] width 0 height 0
drag, startPoint x: 289, startPoint y: 546, endPoint x: 288, endPoint y: 573, distance: 27.1
click at [290, 547] on span at bounding box center [288, 554] width 14 height 14
click at [295, 547] on input "checkbox" at bounding box center [295, 547] width 0 height 0
click at [289, 602] on span at bounding box center [288, 609] width 14 height 14
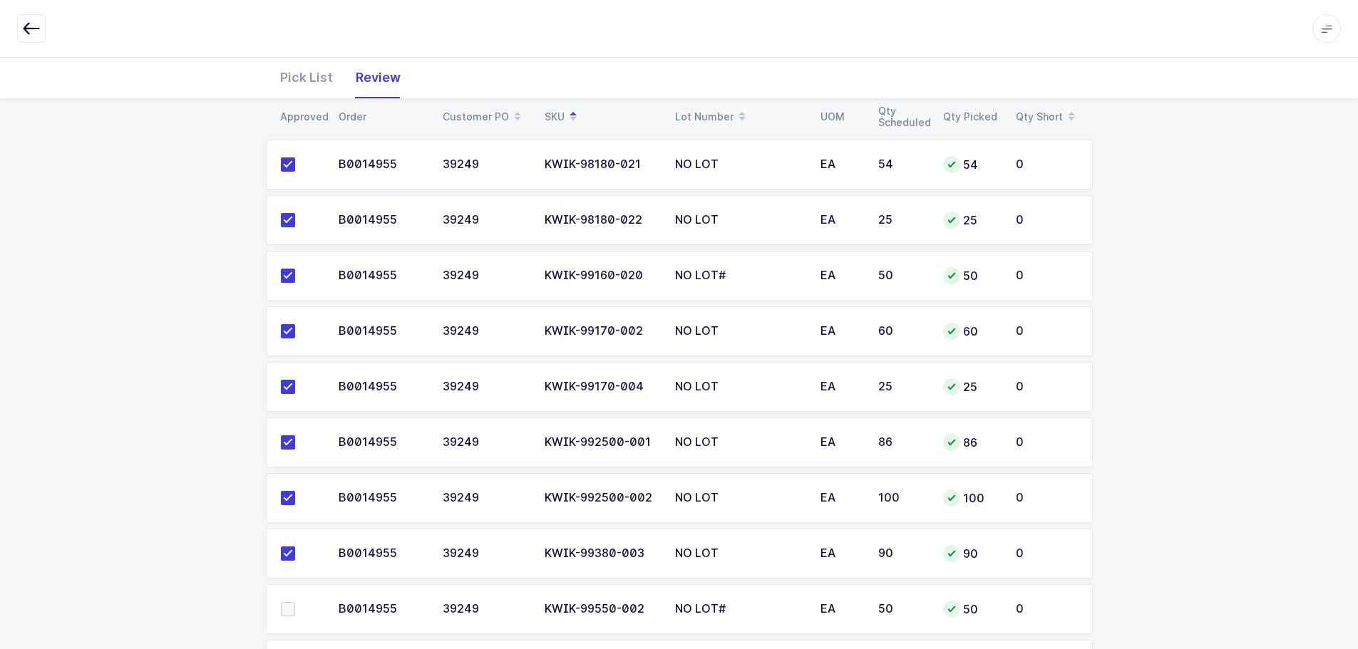
click at [295, 602] on input "checkbox" at bounding box center [295, 602] width 0 height 0
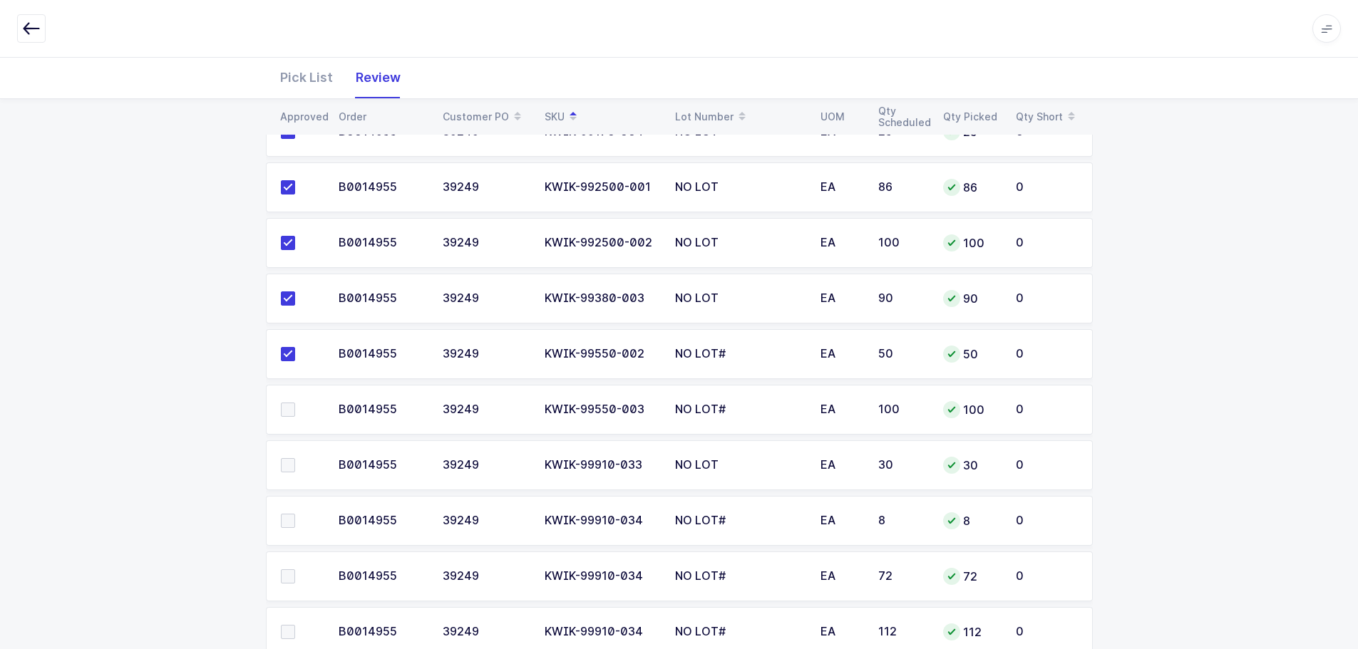
scroll to position [2281, 0]
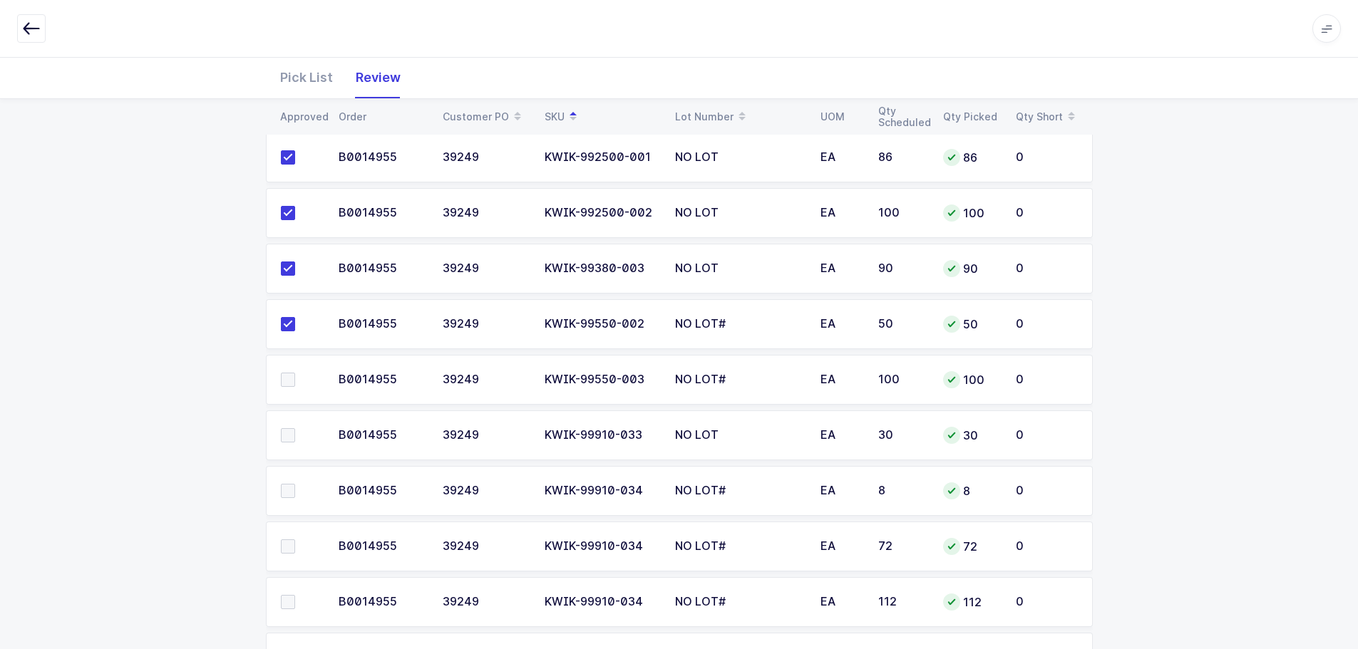
drag, startPoint x: 288, startPoint y: 373, endPoint x: 287, endPoint y: 399, distance: 26.4
click at [288, 375] on span at bounding box center [288, 380] width 14 height 14
click at [295, 373] on input "checkbox" at bounding box center [295, 373] width 0 height 0
click at [287, 428] on span at bounding box center [288, 435] width 14 height 14
click at [295, 428] on input "checkbox" at bounding box center [295, 428] width 0 height 0
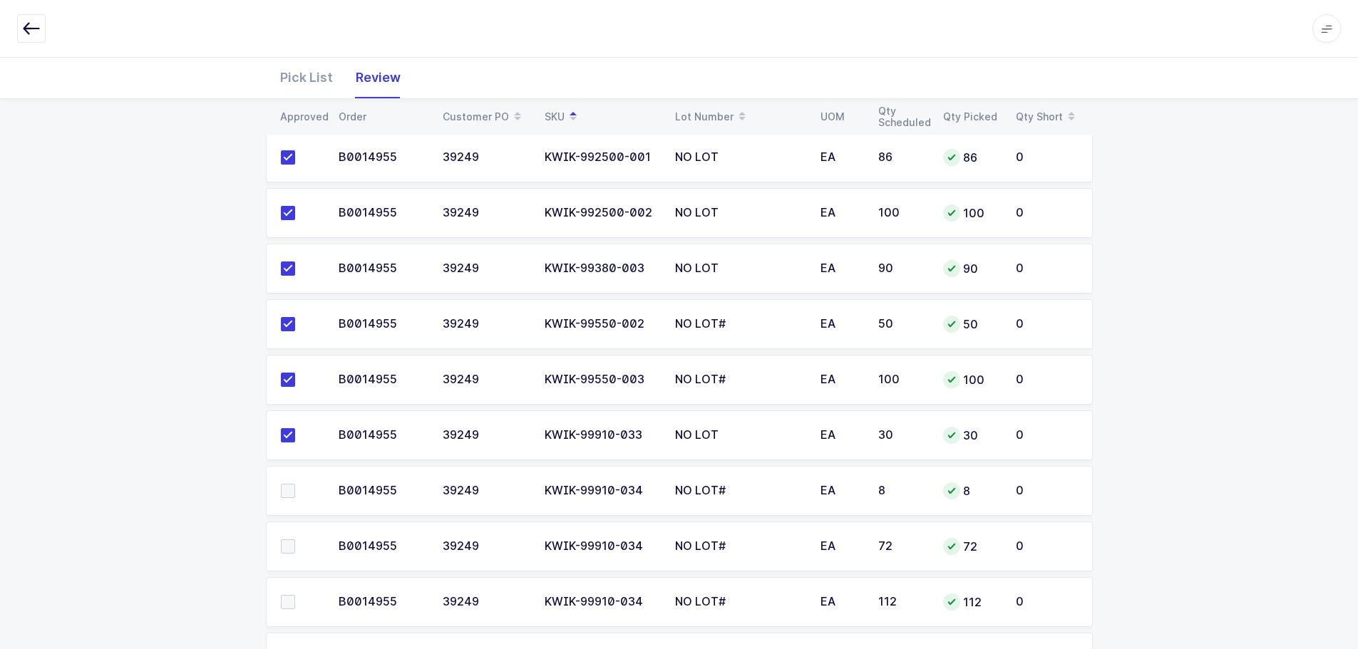
click at [292, 484] on span at bounding box center [288, 491] width 14 height 14
click at [295, 484] on input "checkbox" at bounding box center [295, 484] width 0 height 0
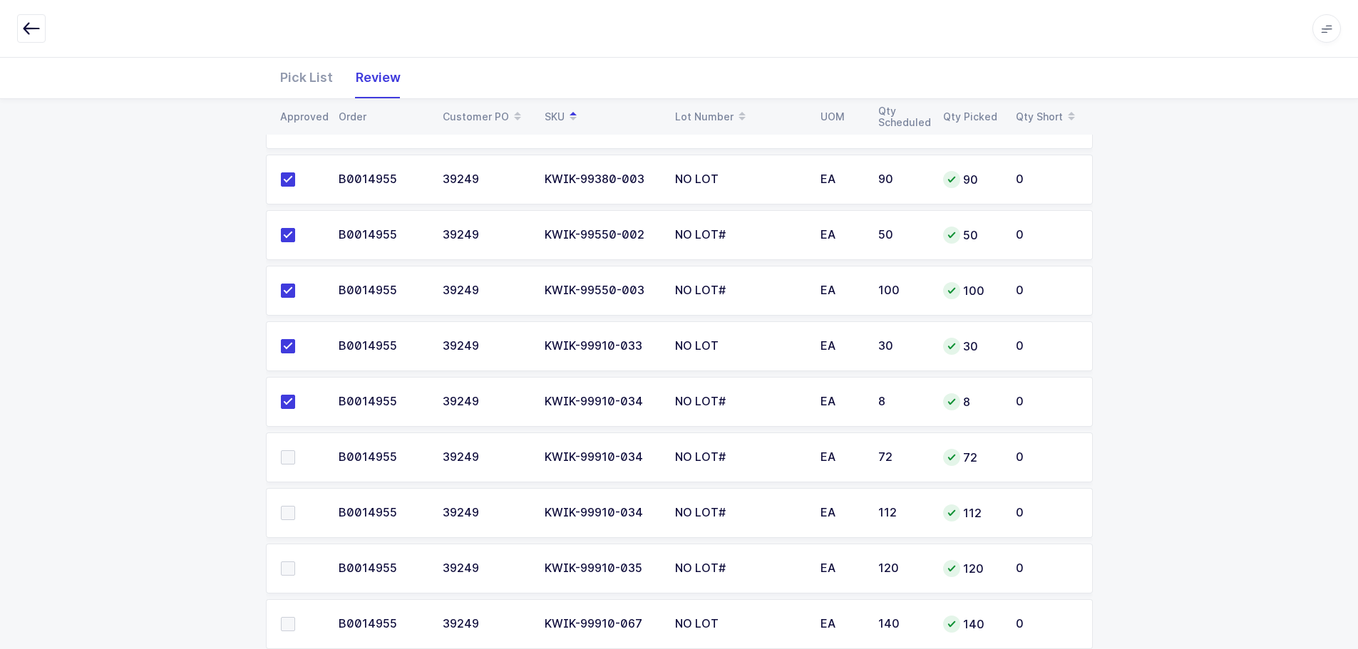
scroll to position [2424, 0]
click at [291, 399] on span at bounding box center [288, 404] width 14 height 14
click at [295, 397] on input "checkbox" at bounding box center [295, 397] width 0 height 0
drag, startPoint x: 291, startPoint y: 450, endPoint x: 298, endPoint y: 490, distance: 40.5
click at [291, 453] on span at bounding box center [288, 460] width 14 height 14
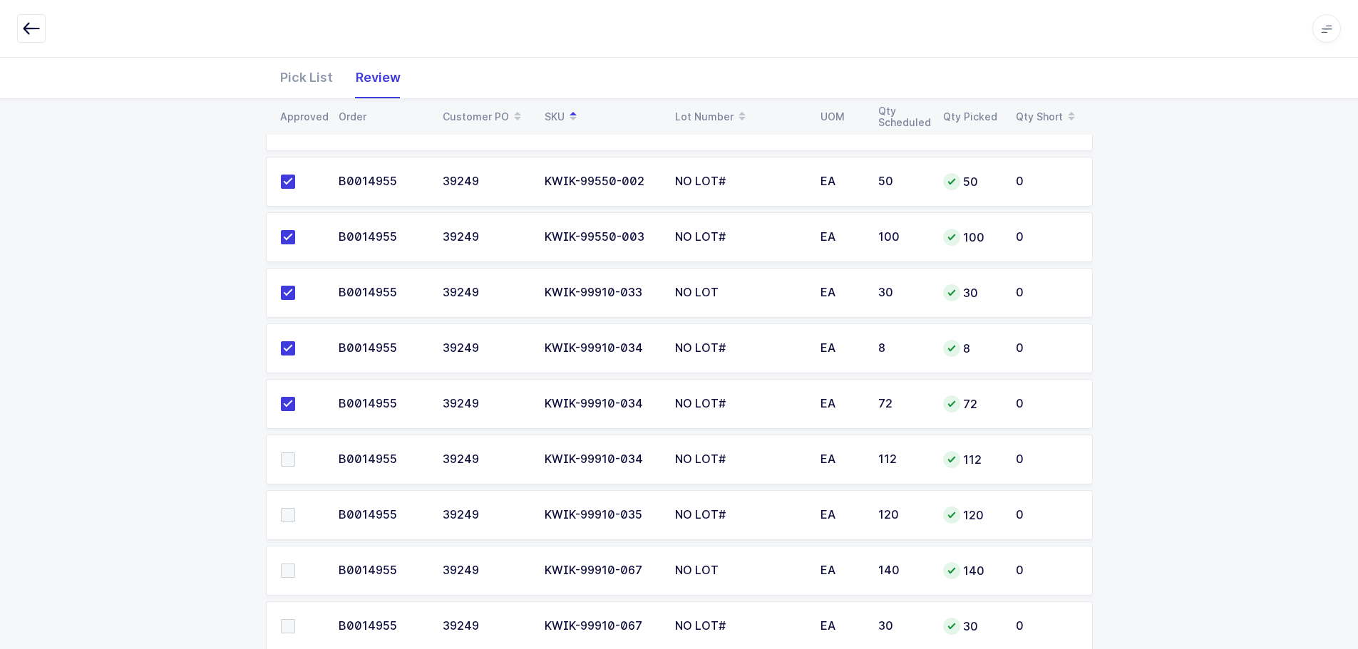
click at [295, 453] on input "checkbox" at bounding box center [295, 453] width 0 height 0
click at [293, 508] on span at bounding box center [288, 515] width 14 height 14
click at [295, 508] on input "checkbox" at bounding box center [295, 508] width 0 height 0
click at [287, 554] on td at bounding box center [298, 571] width 64 height 50
click at [290, 620] on span at bounding box center [288, 626] width 14 height 14
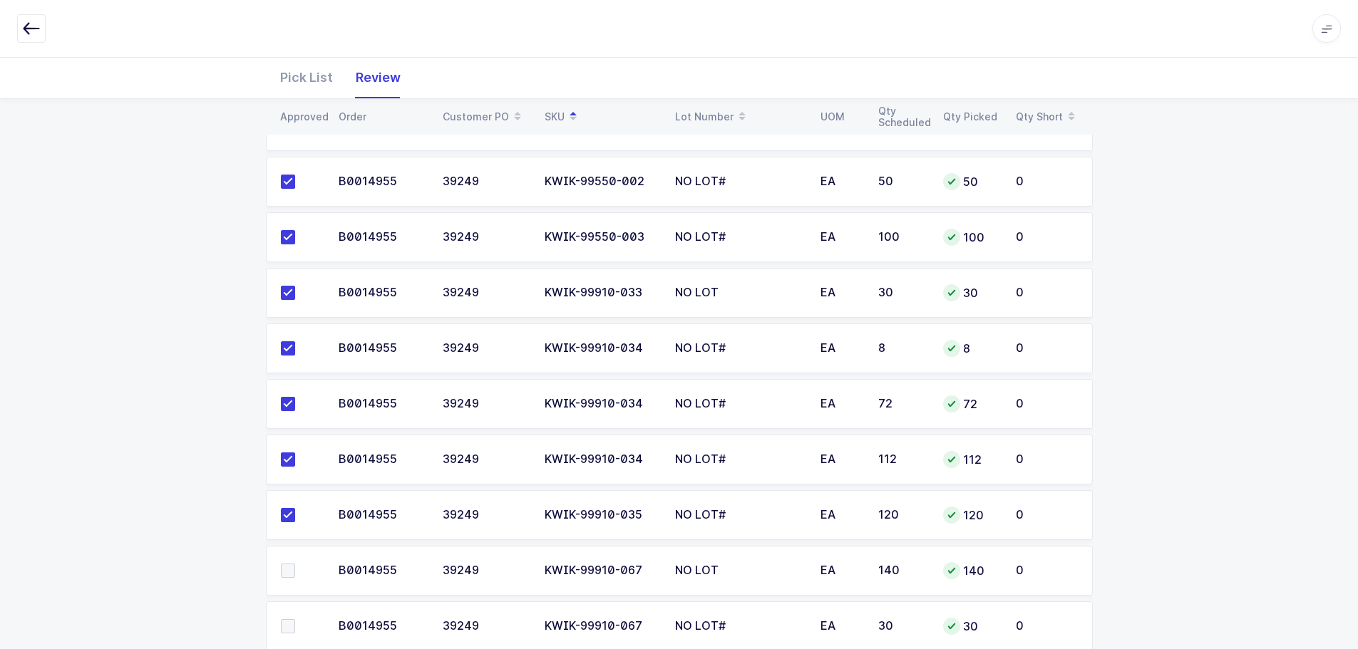
click at [295, 619] on input "checkbox" at bounding box center [295, 619] width 0 height 0
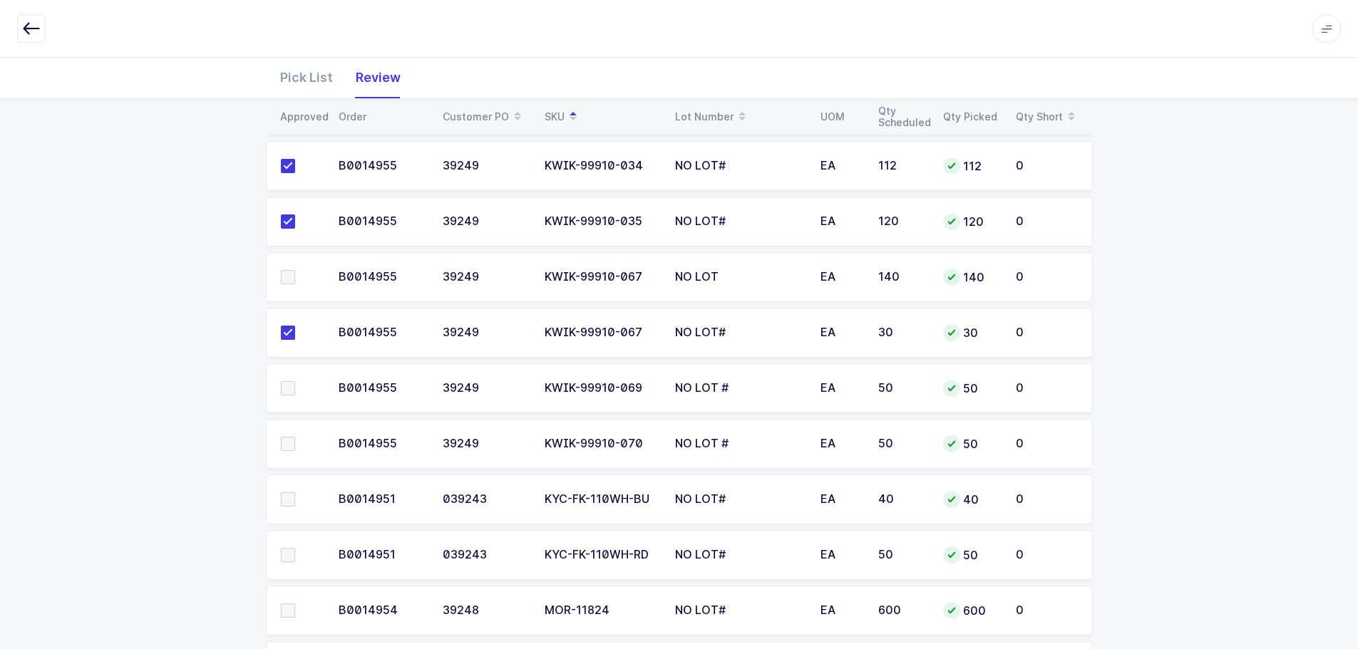
scroll to position [2709, 0]
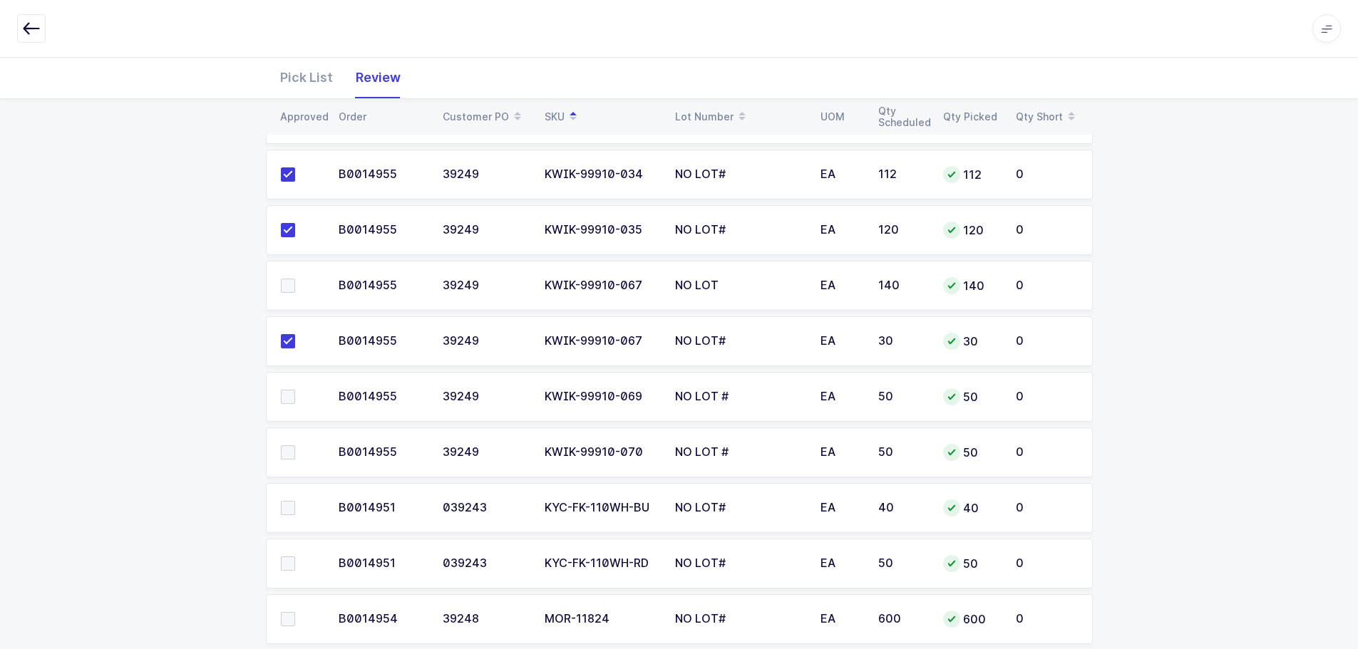
click at [288, 282] on span at bounding box center [288, 286] width 14 height 14
click at [295, 279] on input "checkbox" at bounding box center [295, 279] width 0 height 0
click at [297, 390] on label at bounding box center [301, 397] width 41 height 14
click at [295, 390] on input "checkbox" at bounding box center [295, 390] width 0 height 0
click at [296, 446] on label at bounding box center [301, 453] width 41 height 14
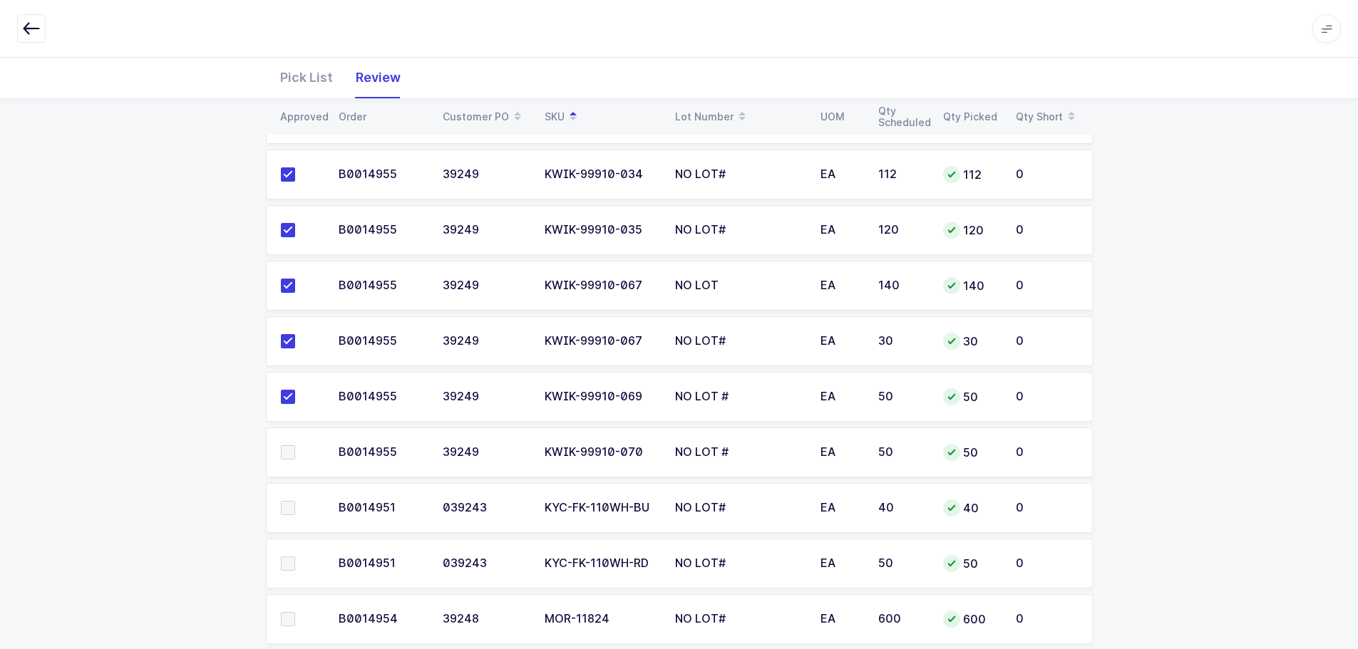
click at [295, 446] on input "checkbox" at bounding box center [295, 446] width 0 height 0
click at [292, 493] on td at bounding box center [298, 508] width 64 height 50
click at [293, 557] on span at bounding box center [288, 564] width 14 height 14
click at [295, 557] on input "checkbox" at bounding box center [295, 557] width 0 height 0
click at [291, 612] on span at bounding box center [288, 619] width 14 height 14
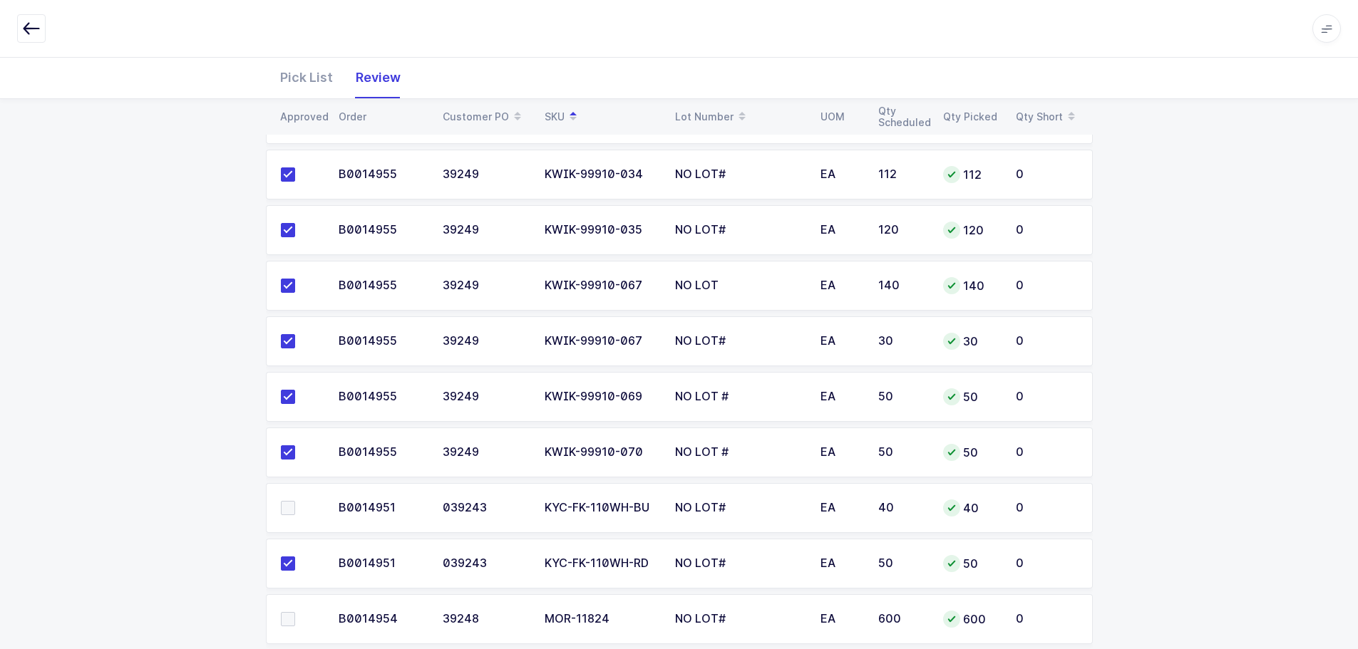
click at [295, 612] on input "checkbox" at bounding box center [295, 612] width 0 height 0
click at [284, 504] on span at bounding box center [288, 508] width 14 height 14
click at [295, 501] on input "checkbox" at bounding box center [295, 501] width 0 height 0
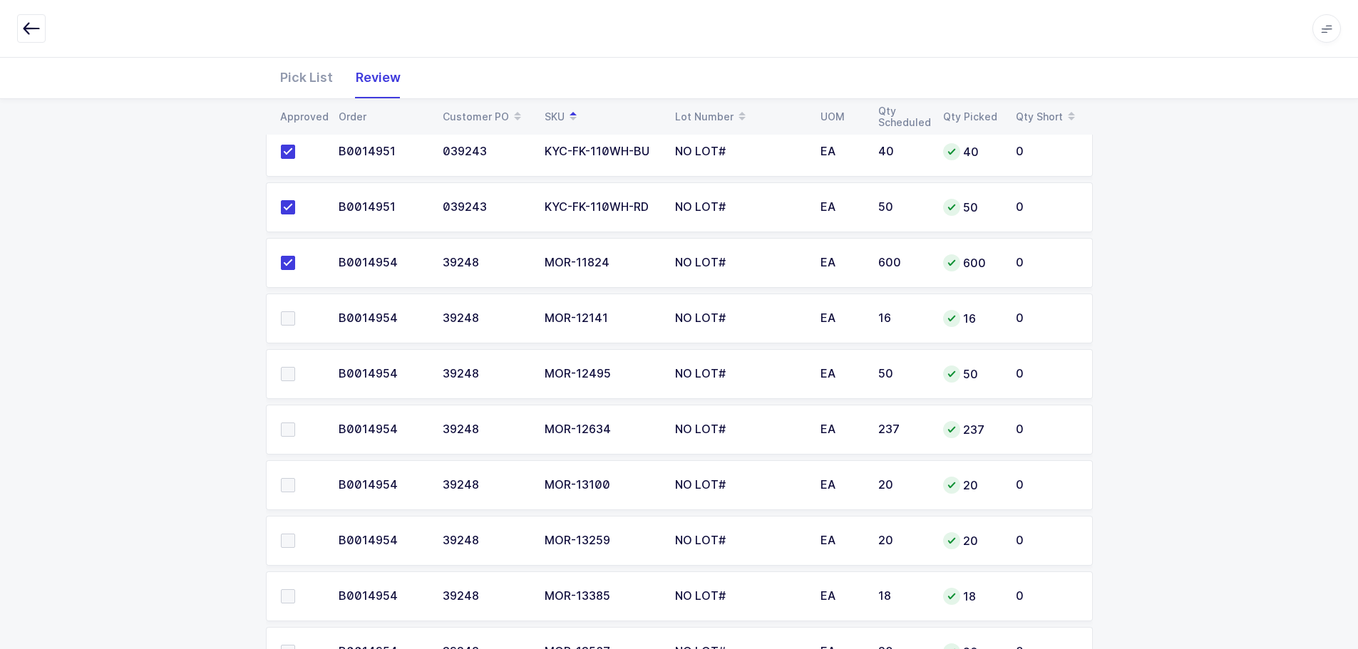
scroll to position [2994, 0]
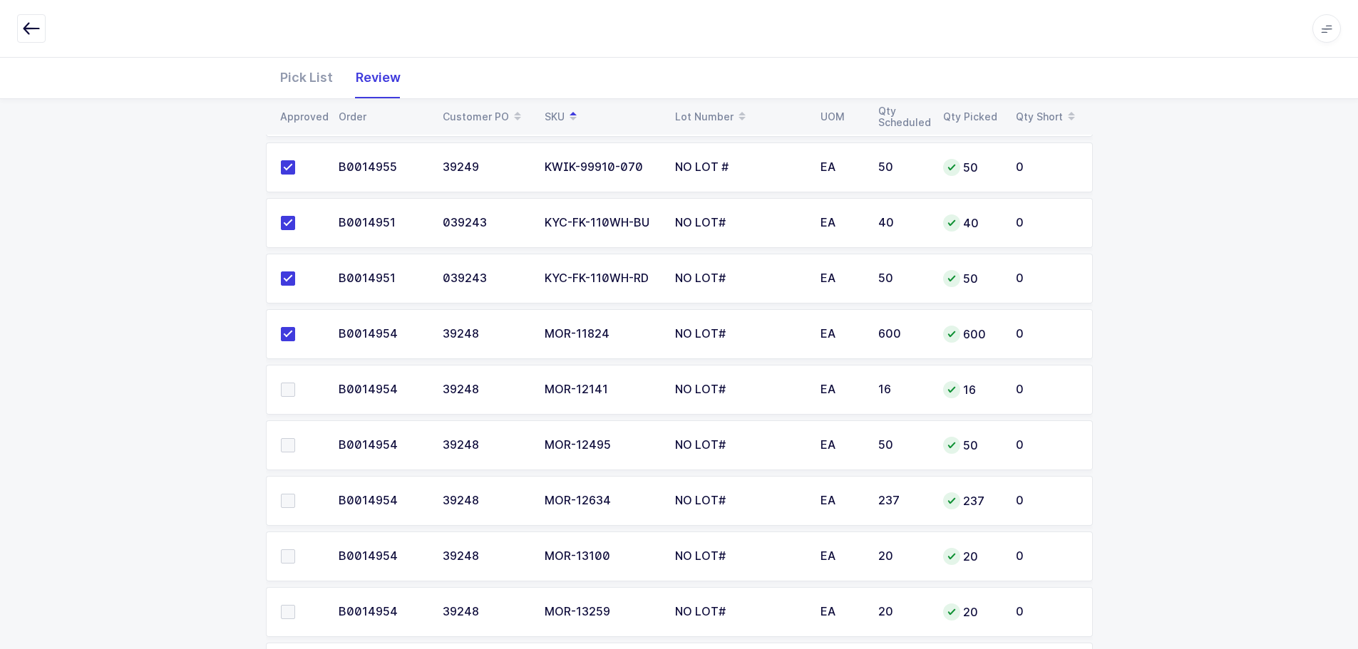
click at [291, 383] on span at bounding box center [288, 390] width 14 height 14
click at [295, 383] on input "checkbox" at bounding box center [295, 383] width 0 height 0
click at [287, 441] on span at bounding box center [288, 445] width 14 height 14
click at [295, 438] on input "checkbox" at bounding box center [295, 438] width 0 height 0
click at [290, 483] on td at bounding box center [298, 501] width 64 height 50
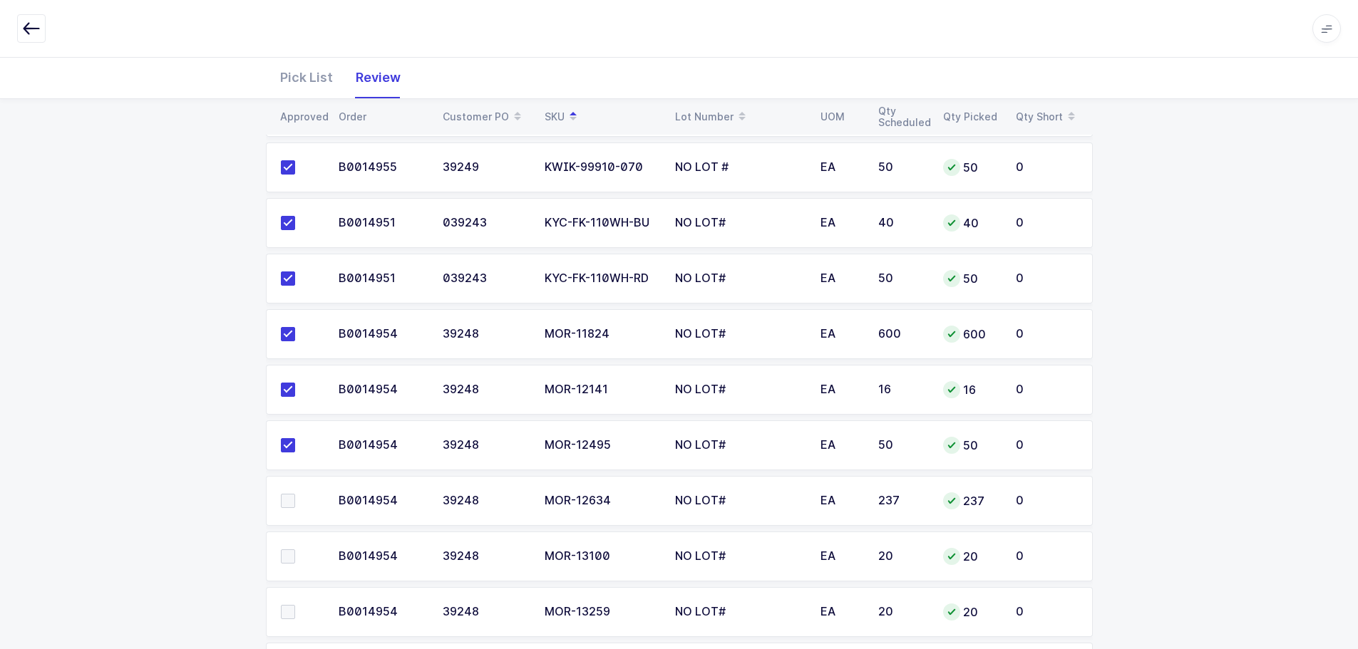
click at [292, 537] on td at bounding box center [298, 557] width 64 height 50
click at [292, 551] on span at bounding box center [288, 557] width 14 height 14
click at [295, 550] on input "checkbox" at bounding box center [295, 550] width 0 height 0
click at [285, 495] on span at bounding box center [288, 501] width 14 height 14
click at [295, 494] on input "checkbox" at bounding box center [295, 494] width 0 height 0
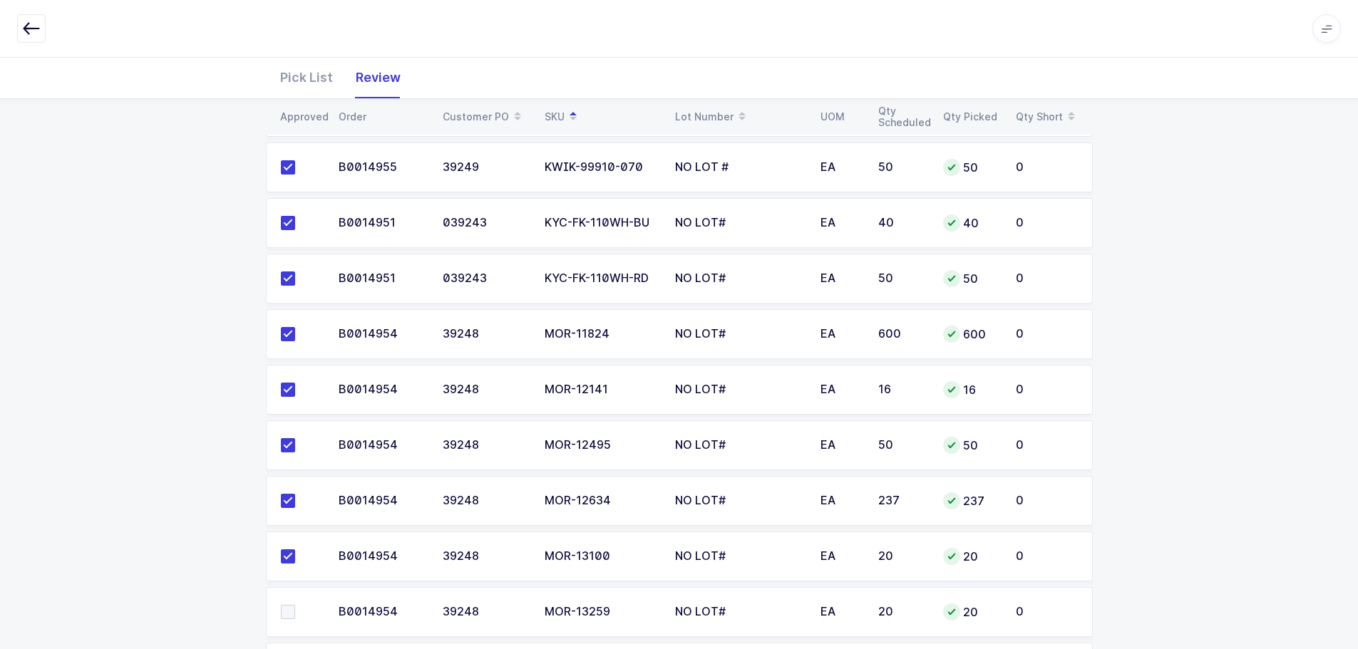
click at [287, 605] on span at bounding box center [288, 612] width 14 height 14
click at [295, 605] on input "checkbox" at bounding box center [295, 605] width 0 height 0
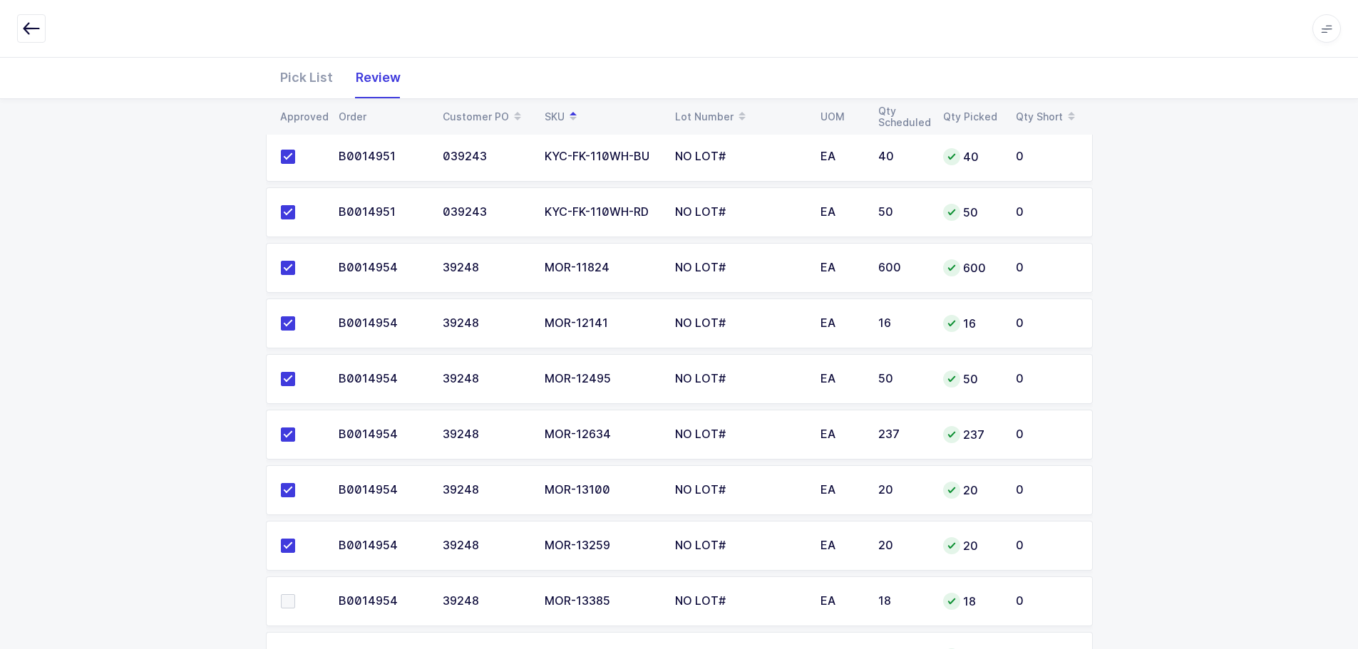
scroll to position [3208, 0]
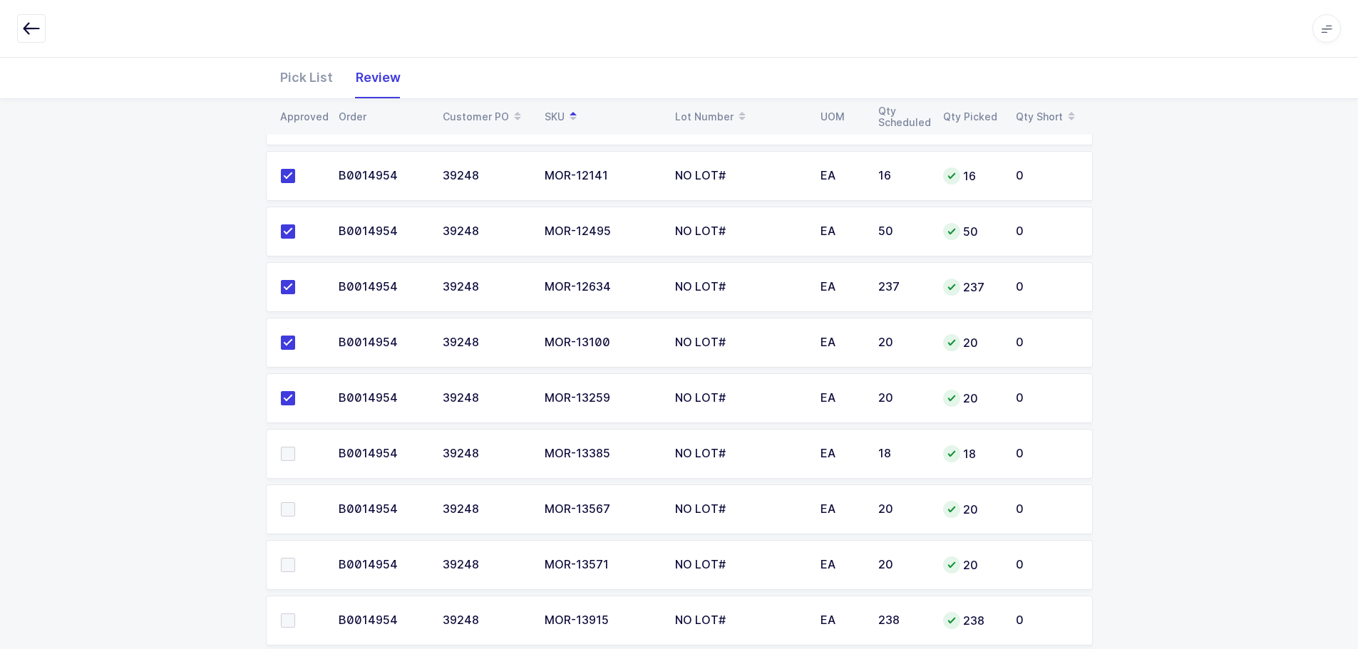
click at [282, 449] on span at bounding box center [288, 454] width 14 height 14
click at [295, 447] on input "checkbox" at bounding box center [295, 447] width 0 height 0
click at [284, 503] on span at bounding box center [288, 510] width 14 height 14
click at [295, 503] on input "checkbox" at bounding box center [295, 503] width 0 height 0
click at [286, 558] on span at bounding box center [288, 565] width 14 height 14
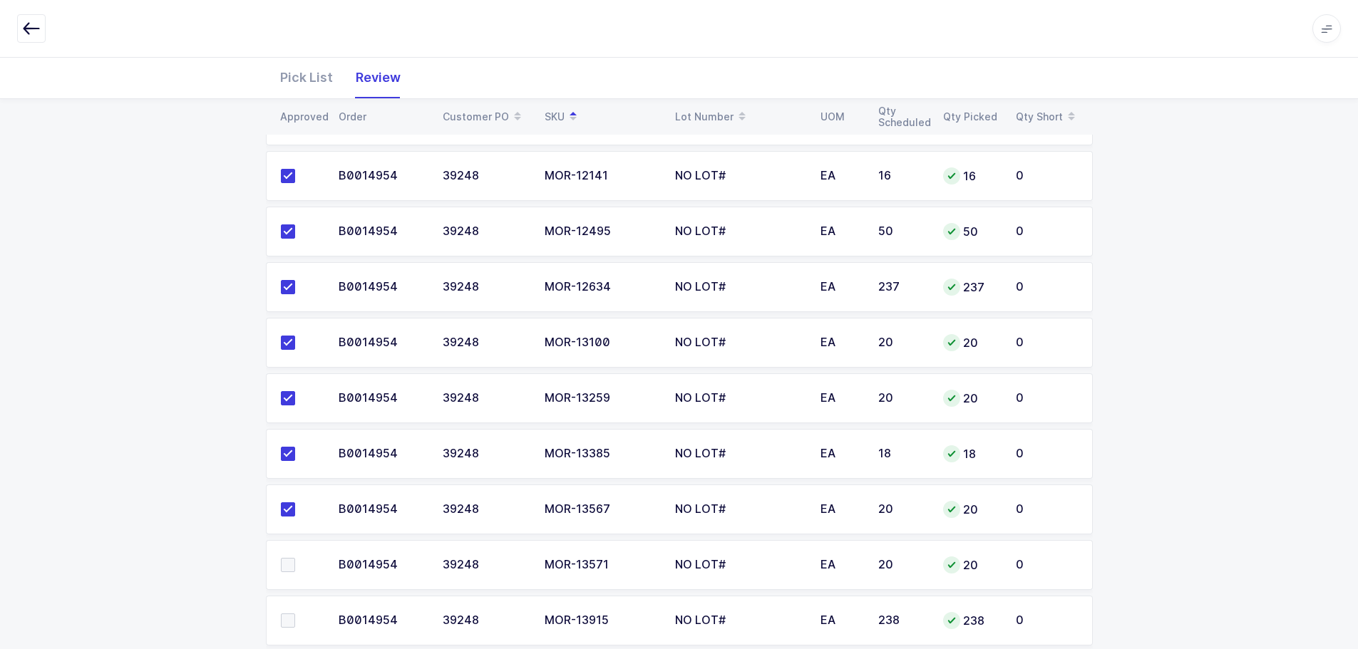
click at [295, 558] on input "checkbox" at bounding box center [295, 558] width 0 height 0
click at [292, 614] on span at bounding box center [288, 621] width 14 height 14
click at [295, 614] on input "checkbox" at bounding box center [295, 614] width 0 height 0
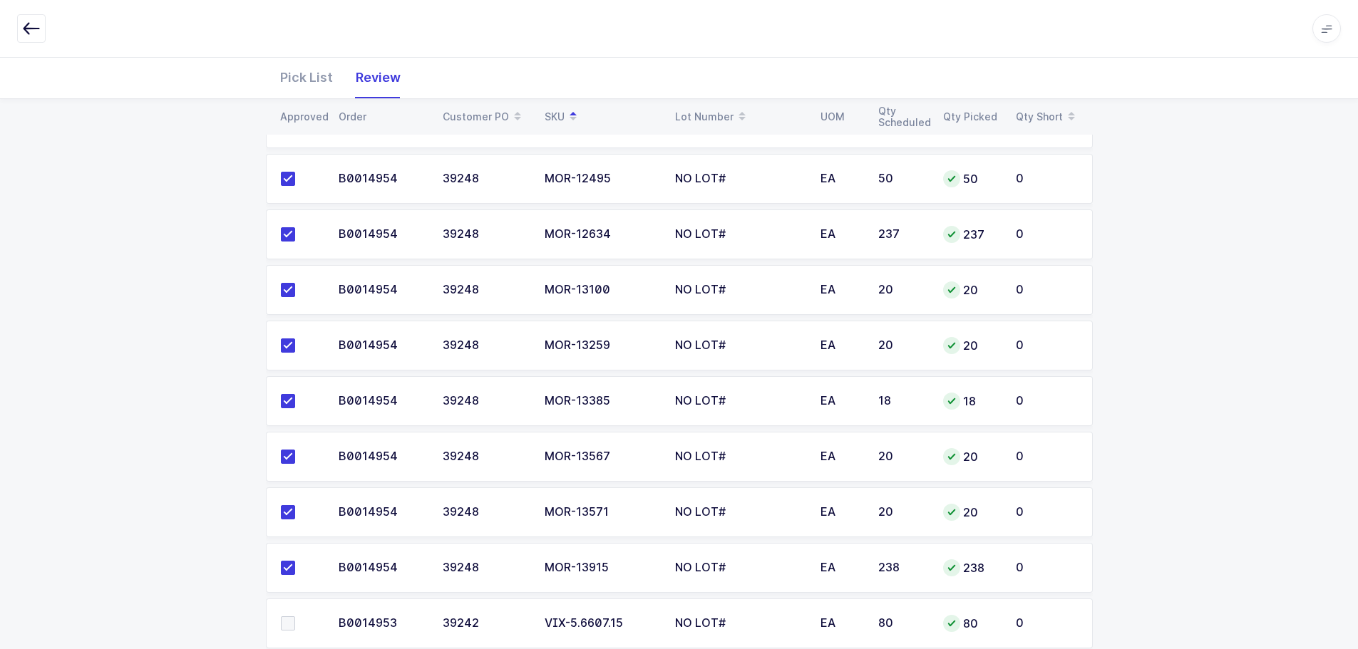
scroll to position [3341, 0]
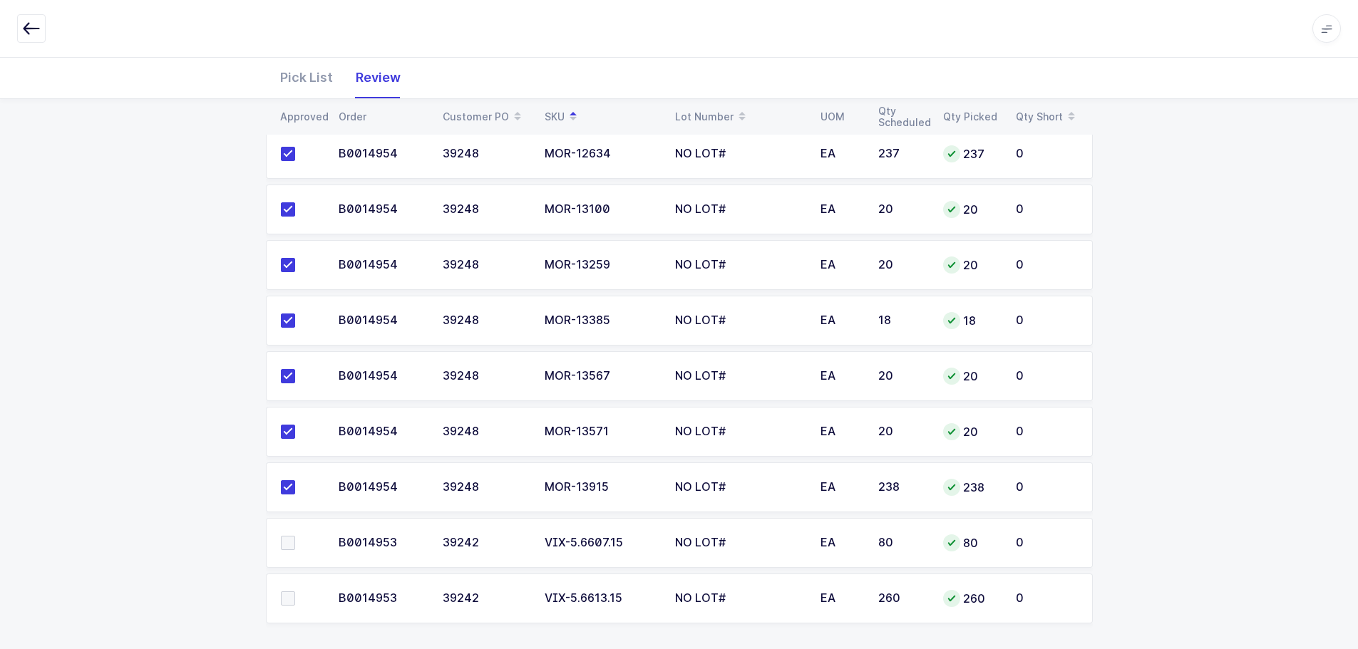
click at [284, 536] on span at bounding box center [288, 543] width 14 height 14
click at [295, 536] on input "checkbox" at bounding box center [295, 536] width 0 height 0
click at [285, 592] on span at bounding box center [288, 599] width 14 height 14
click at [295, 592] on input "checkbox" at bounding box center [295, 592] width 0 height 0
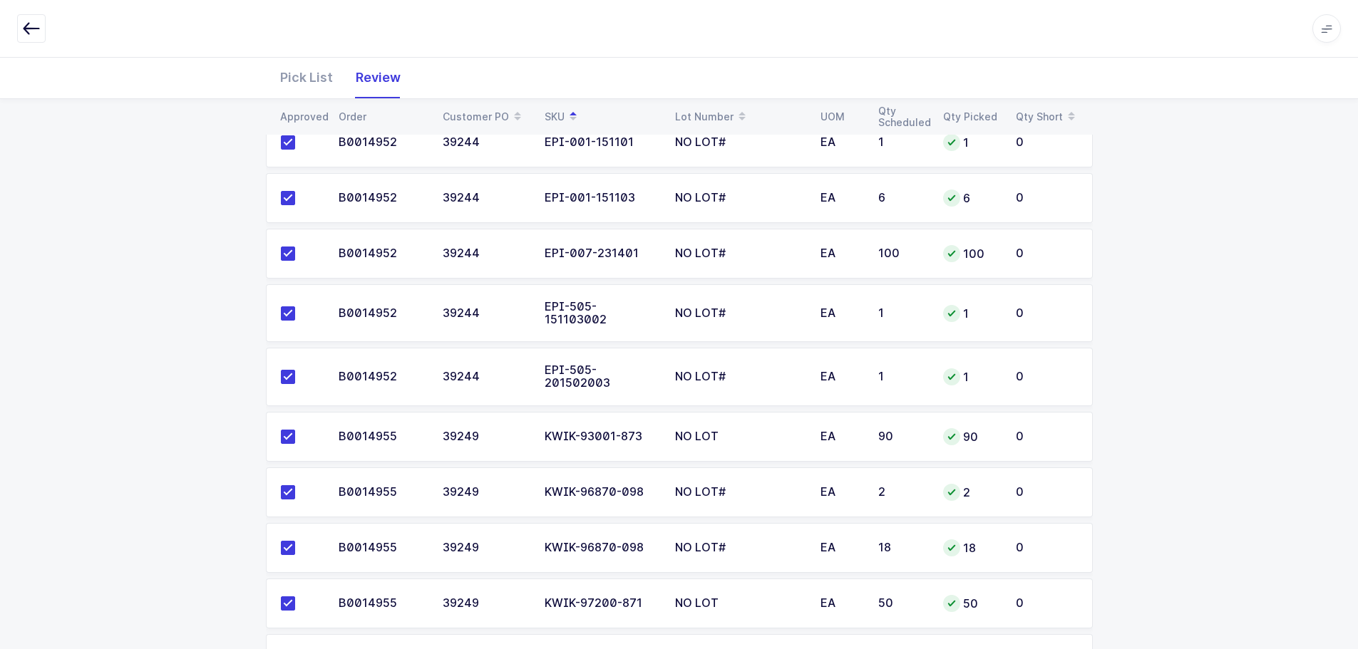
scroll to position [490, 0]
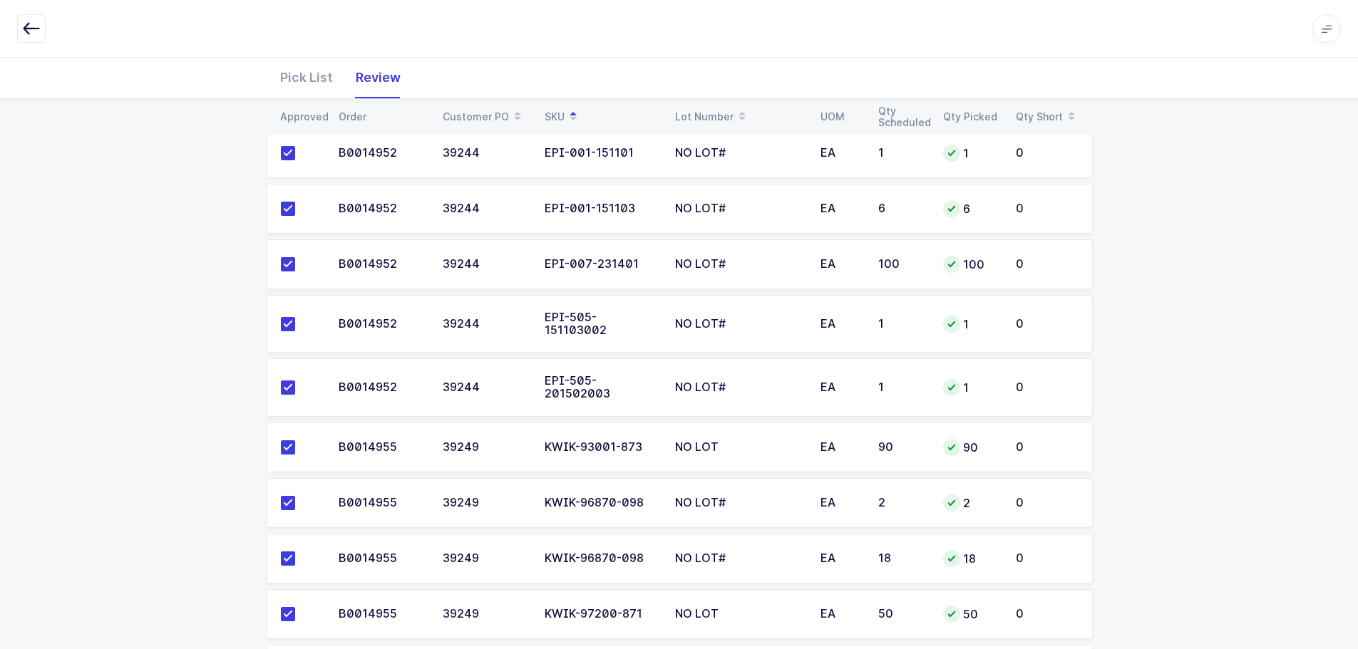
drag, startPoint x: 291, startPoint y: 439, endPoint x: 337, endPoint y: 450, distance: 47.6
click at [290, 441] on span at bounding box center [288, 448] width 14 height 14
click at [295, 441] on input "checkbox" at bounding box center [295, 441] width 0 height 0
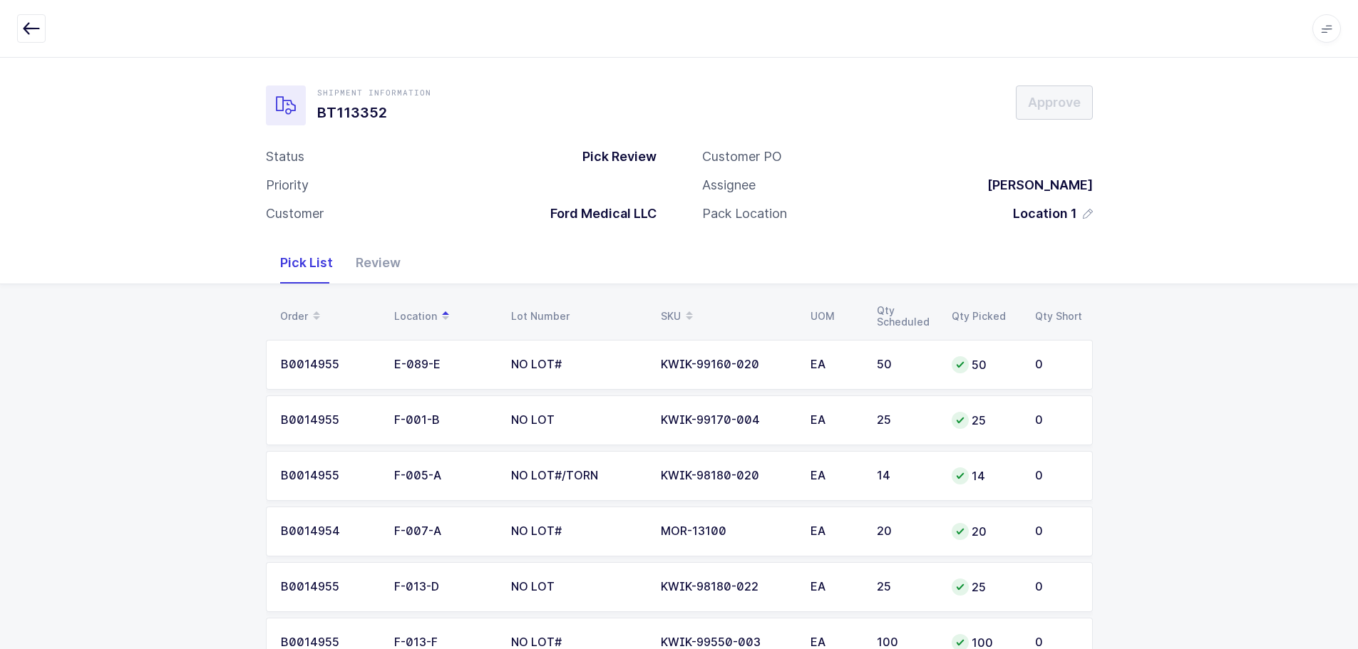
click at [393, 260] on div "Review" at bounding box center [378, 262] width 68 height 41
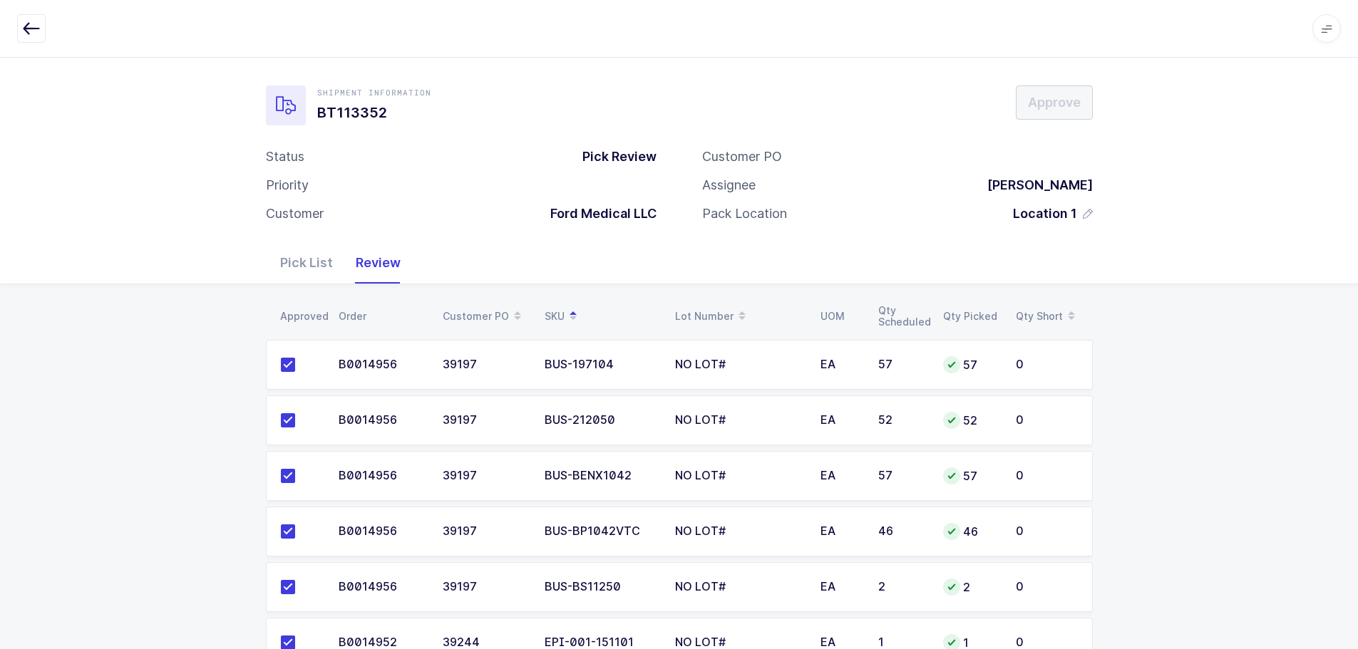
click at [31, 28] on icon "button" at bounding box center [31, 28] width 17 height 17
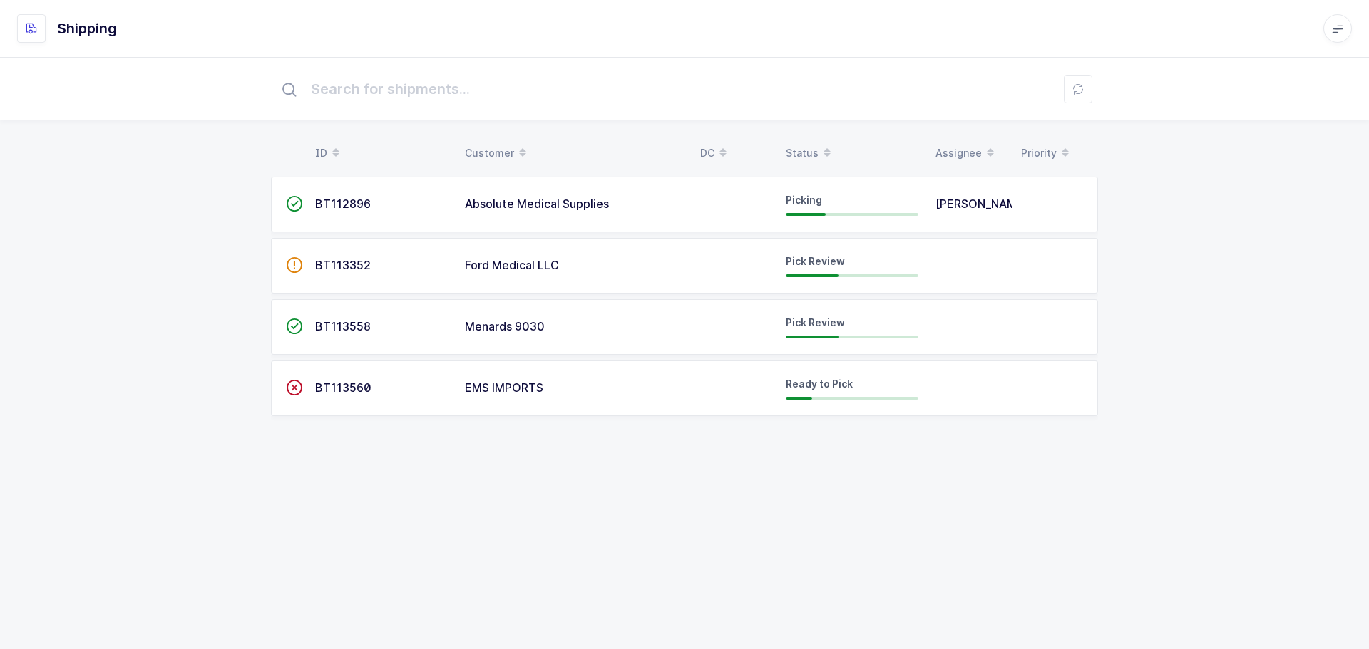
click at [585, 262] on div "Ford Medical LLC" at bounding box center [574, 265] width 218 height 13
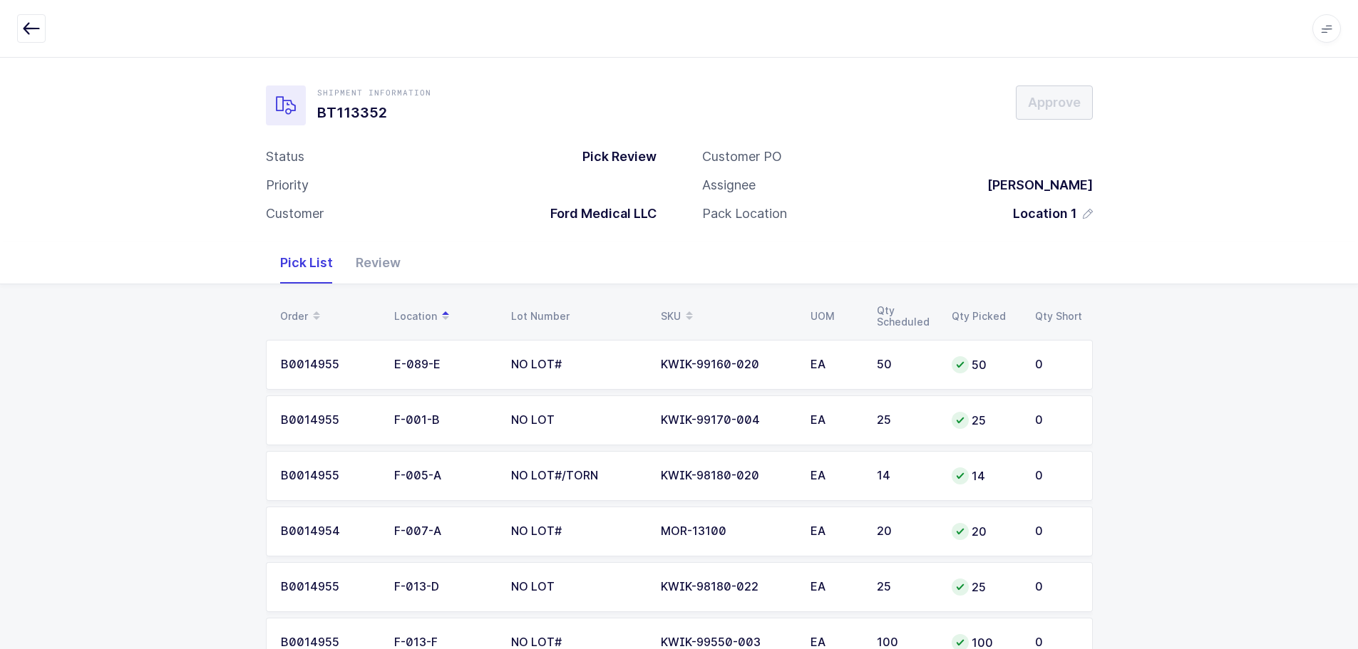
click at [381, 265] on div "Review" at bounding box center [378, 262] width 68 height 41
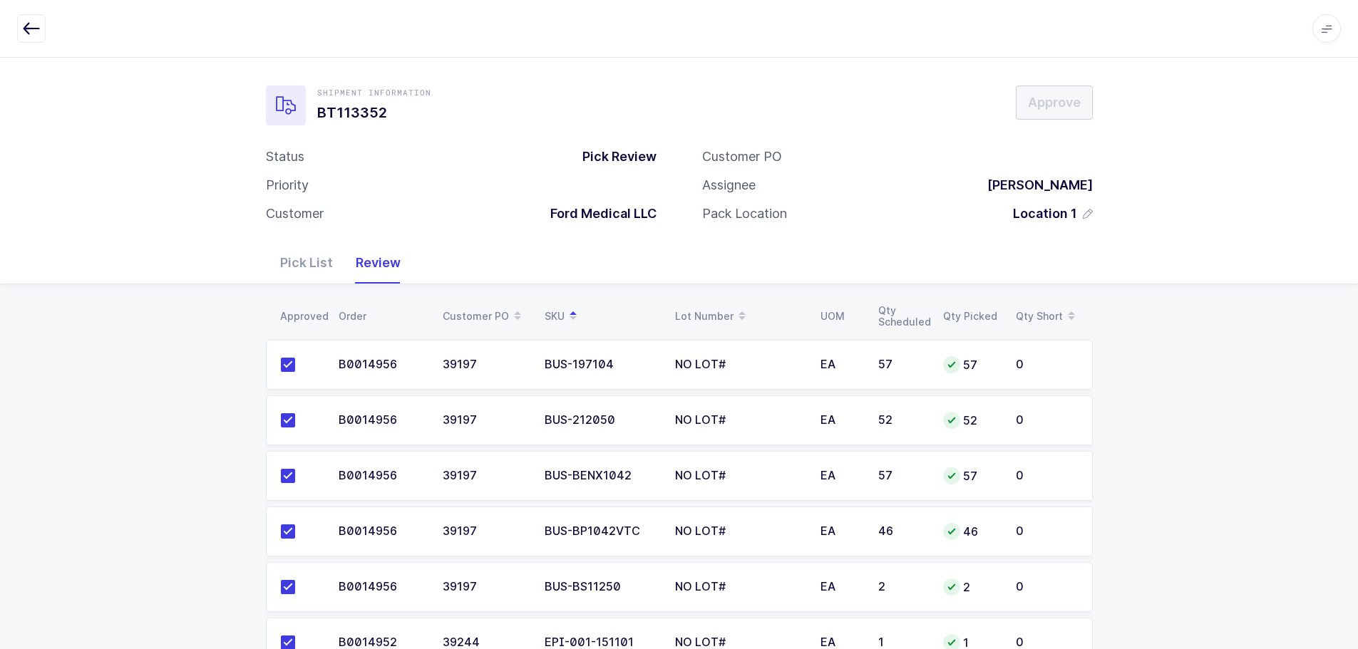
click at [29, 32] on icon "button" at bounding box center [31, 28] width 17 height 17
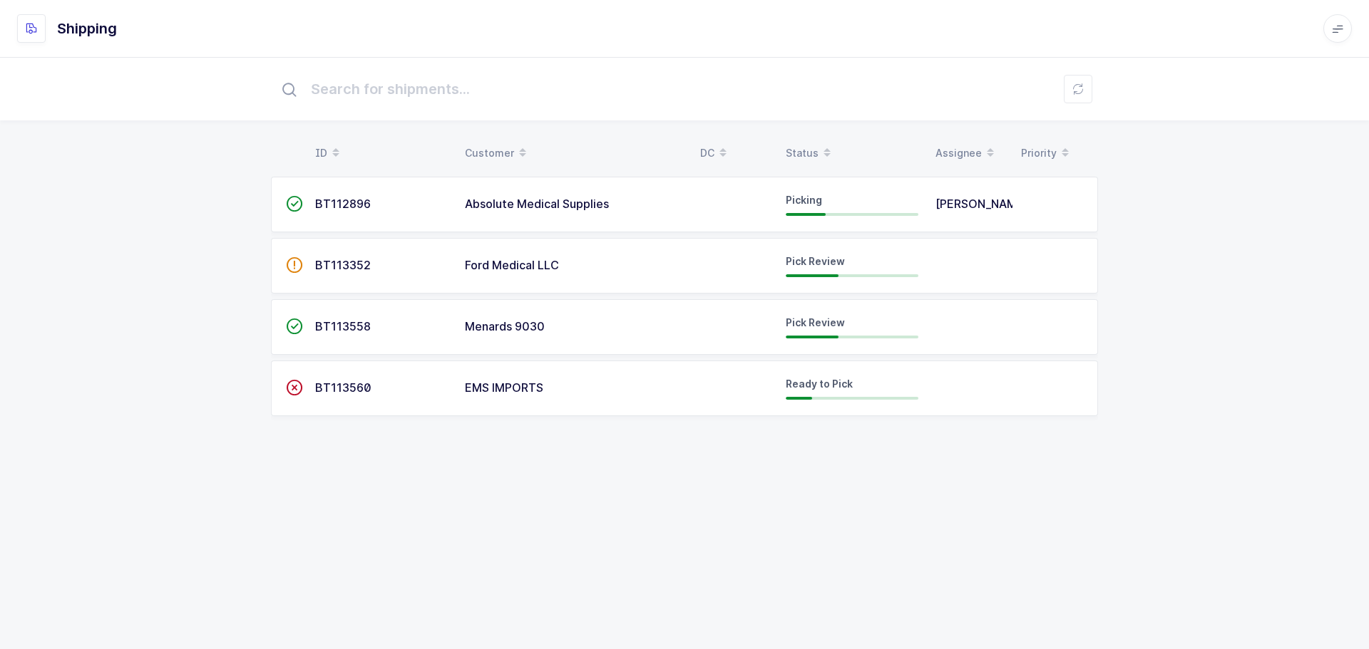
click at [535, 326] on span "Menards 9030" at bounding box center [505, 326] width 80 height 14
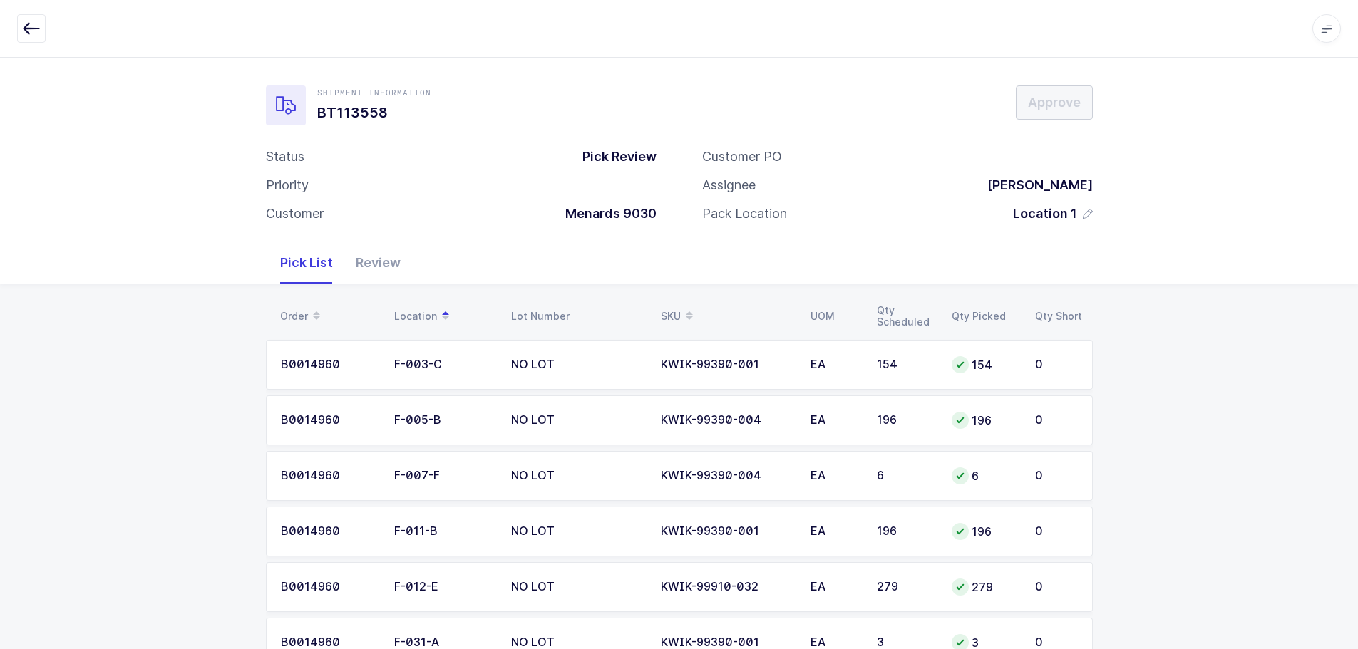
click at [388, 265] on div "Review" at bounding box center [378, 262] width 68 height 41
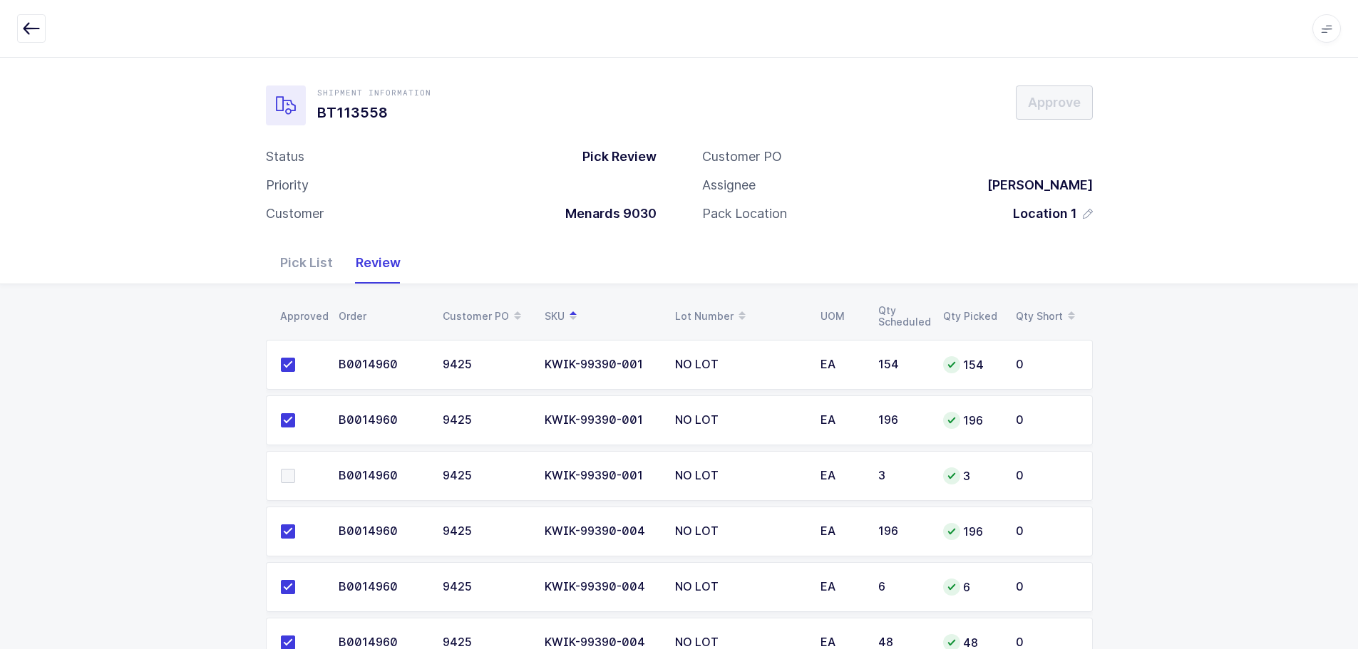
click at [36, 40] on div "Apps Core Warehouse Admin Mission Control Purchasing Baltazar N. Logout Account…" at bounding box center [679, 29] width 1358 height 58
click at [42, 34] on button "button" at bounding box center [31, 28] width 29 height 29
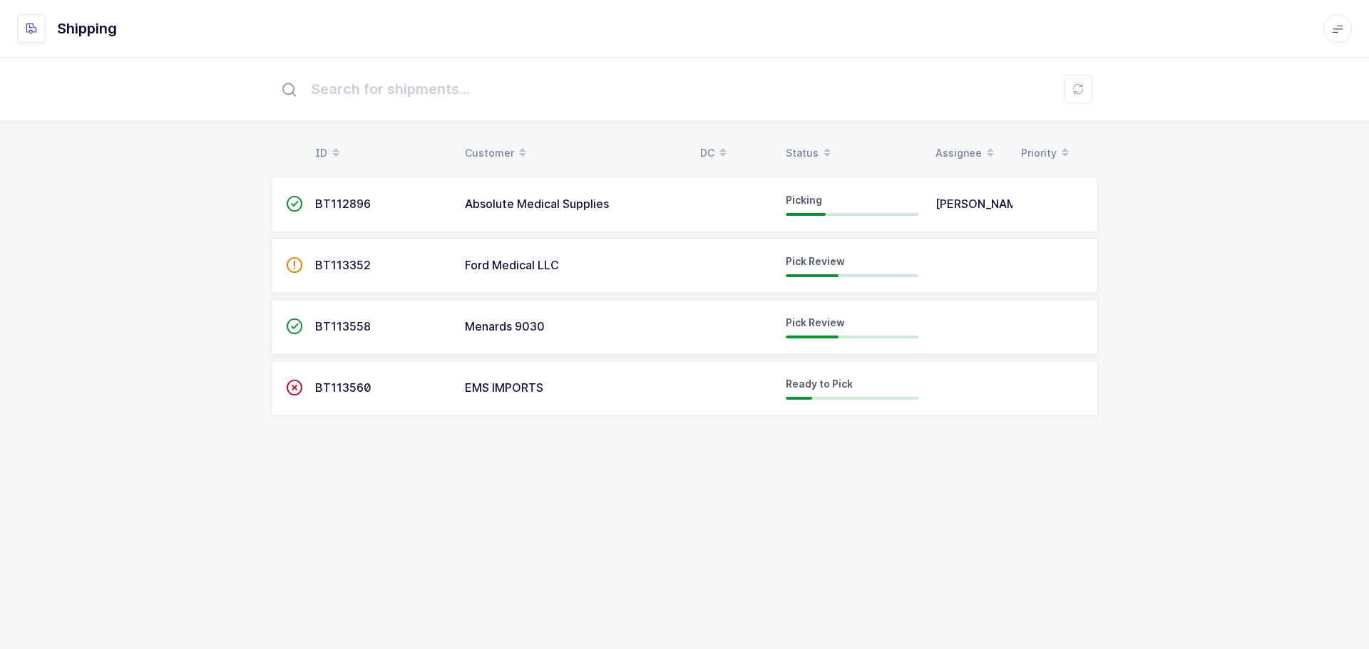
click at [596, 277] on td "Ford Medical LLC" at bounding box center [573, 266] width 235 height 56
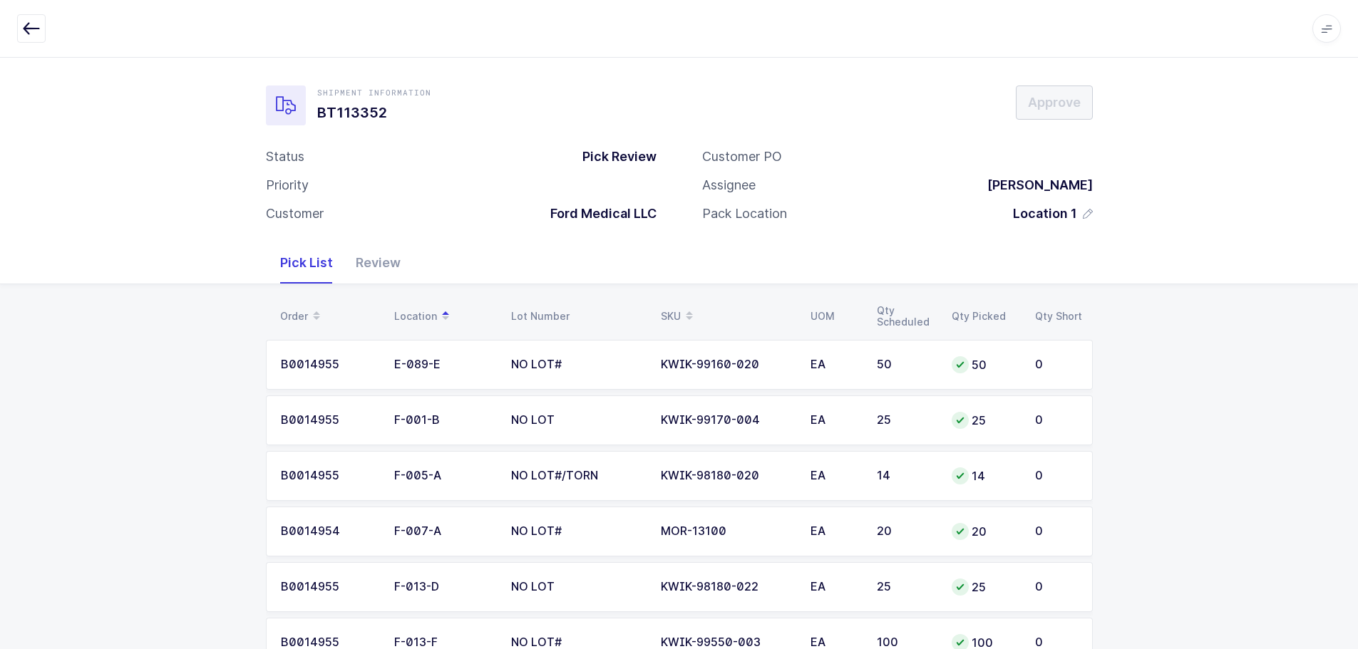
click at [403, 267] on div "Review" at bounding box center [378, 262] width 68 height 41
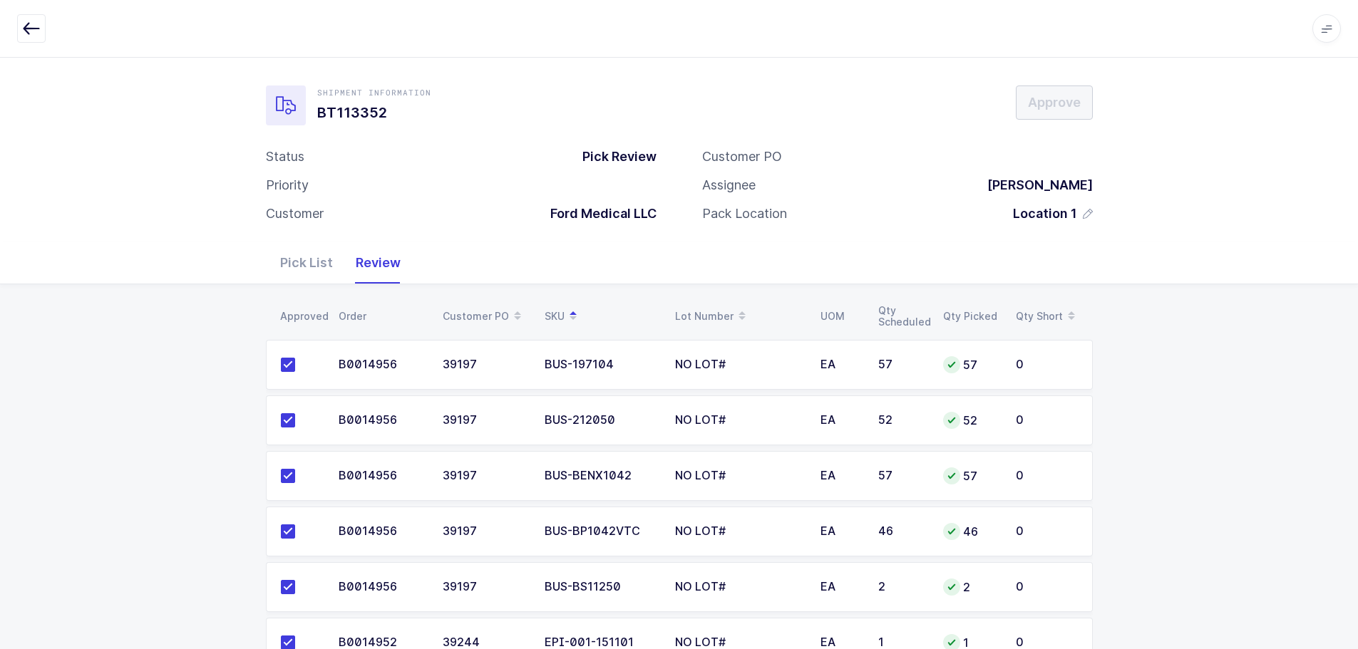
click at [310, 269] on div "Pick List" at bounding box center [307, 262] width 76 height 41
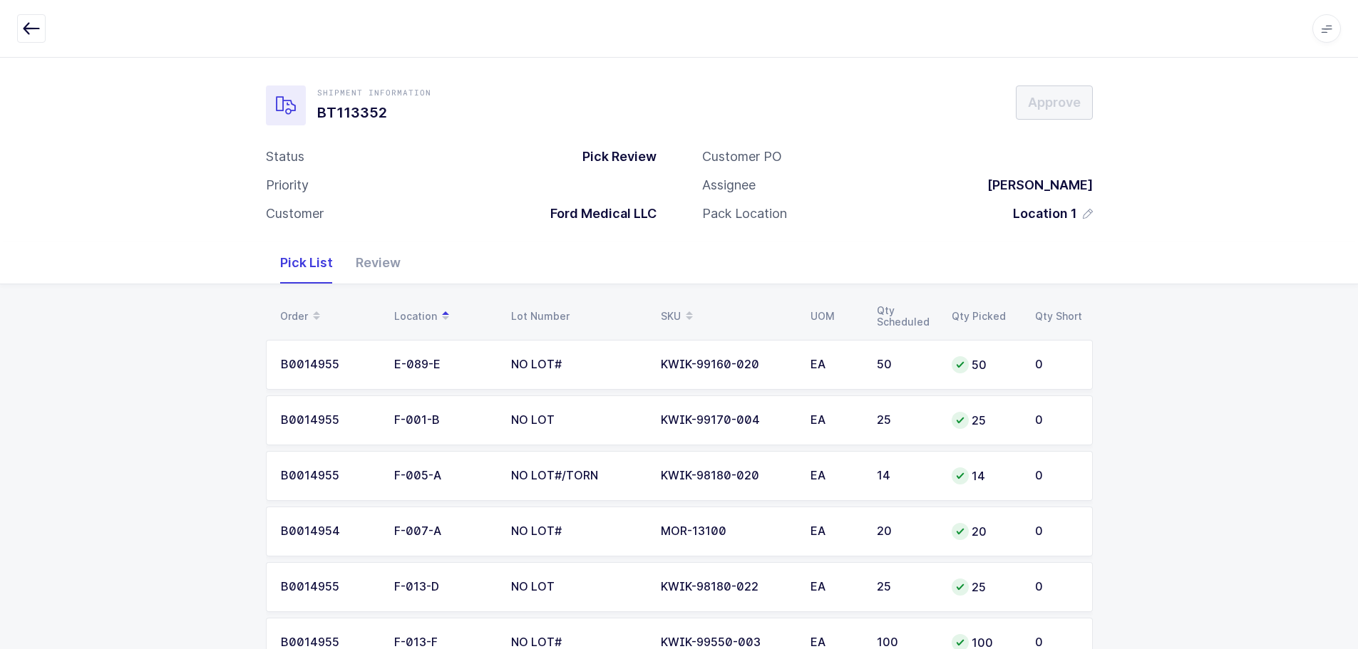
click at [677, 313] on div "SKU" at bounding box center [727, 316] width 133 height 24
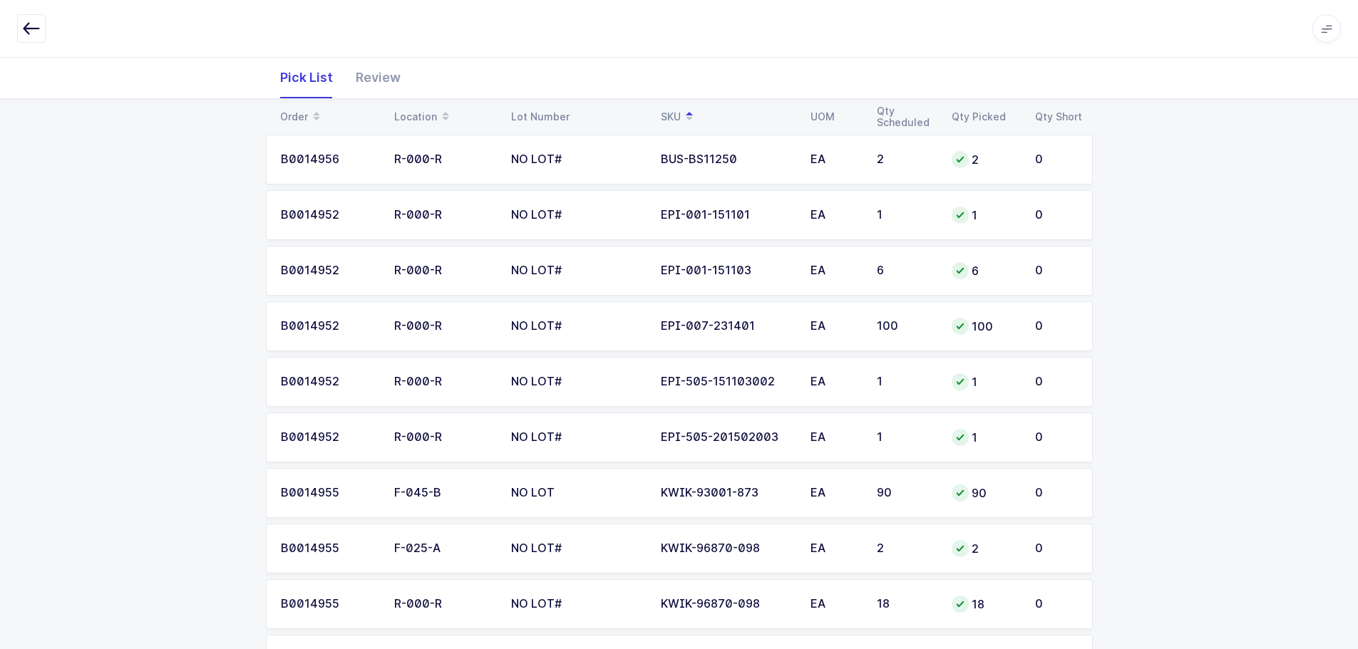
scroll to position [356, 0]
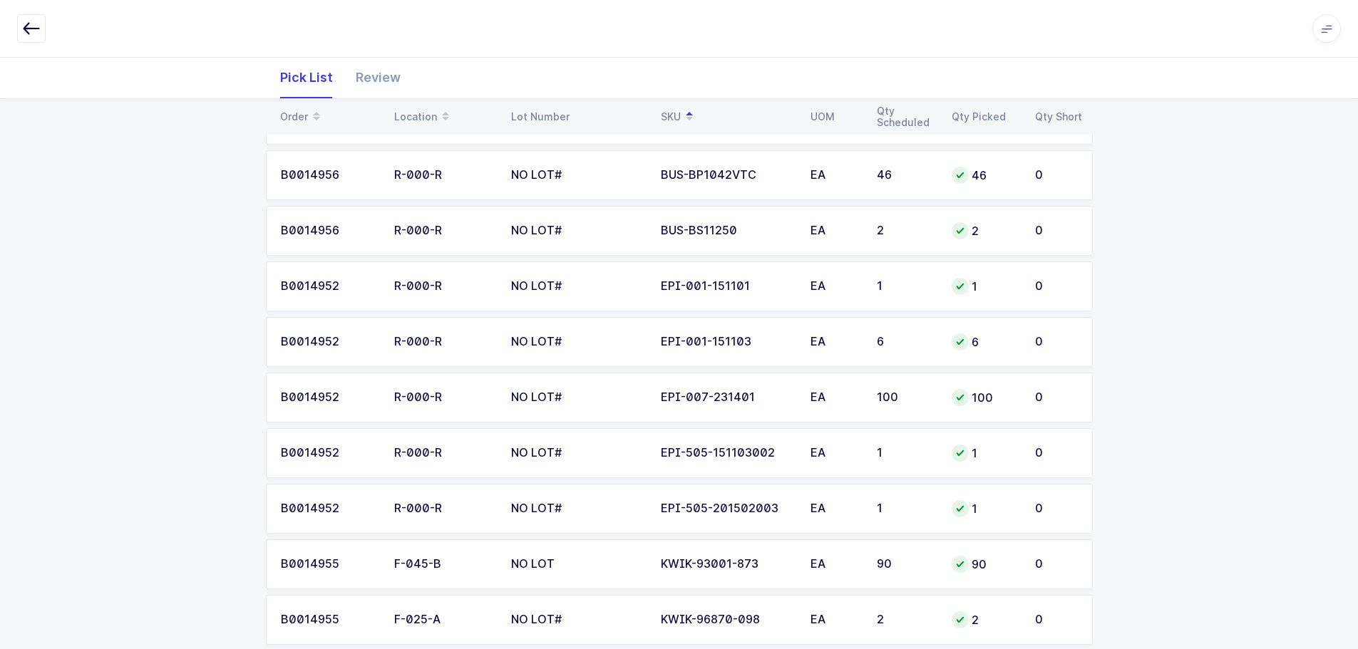
drag, startPoint x: 163, startPoint y: 259, endPoint x: 149, endPoint y: 279, distance: 24.0
